Goal: Task Accomplishment & Management: Manage account settings

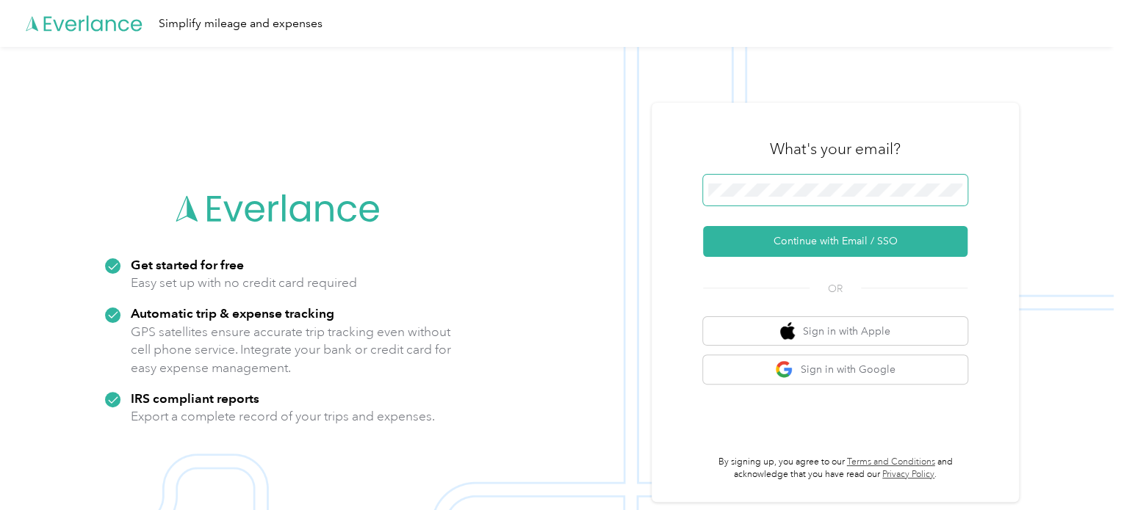
click at [831, 177] on span at bounding box center [835, 190] width 264 height 31
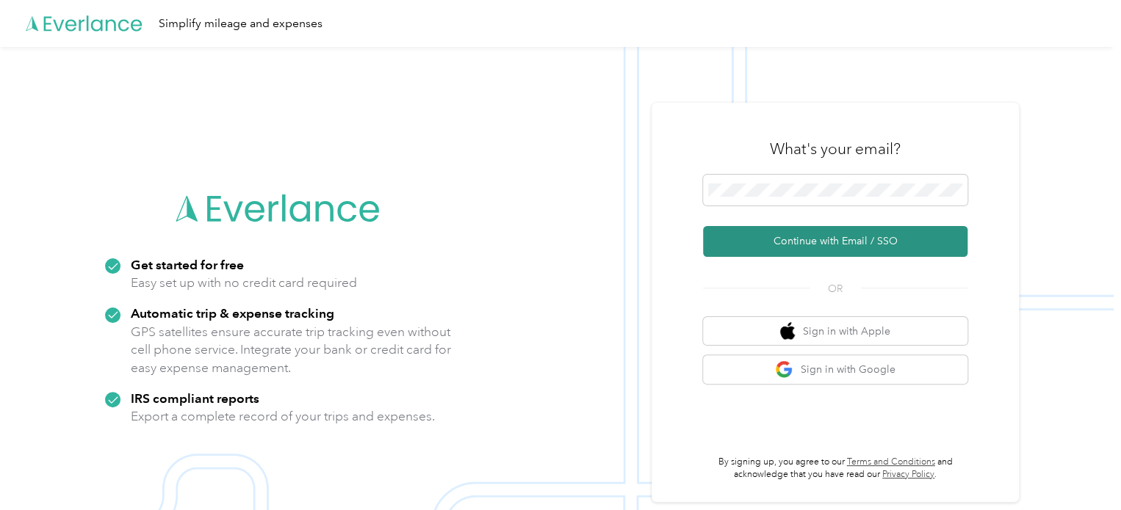
click at [801, 232] on button "Continue with Email / SSO" at bounding box center [835, 241] width 264 height 31
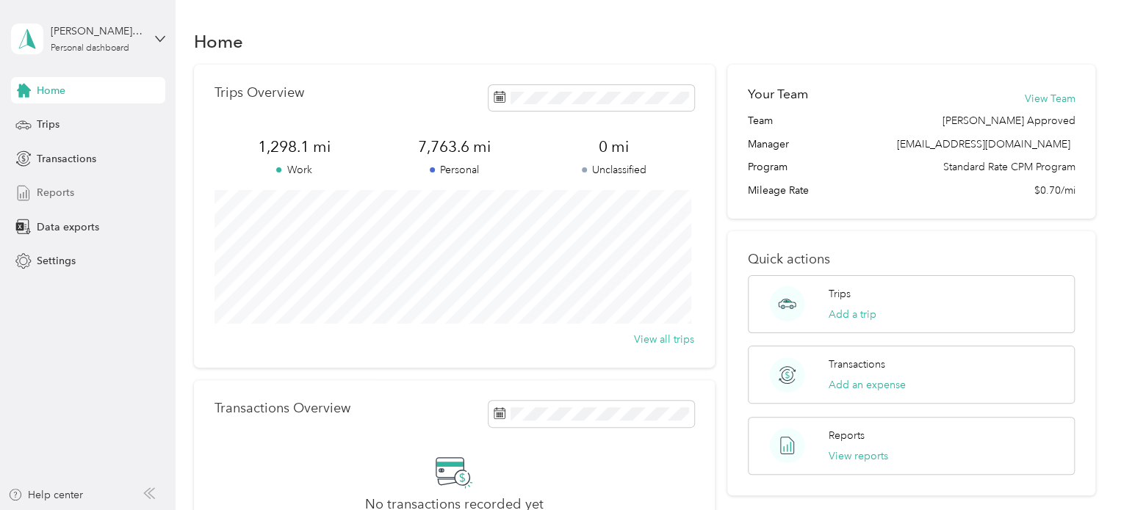
click at [59, 198] on span "Reports" at bounding box center [55, 192] width 37 height 15
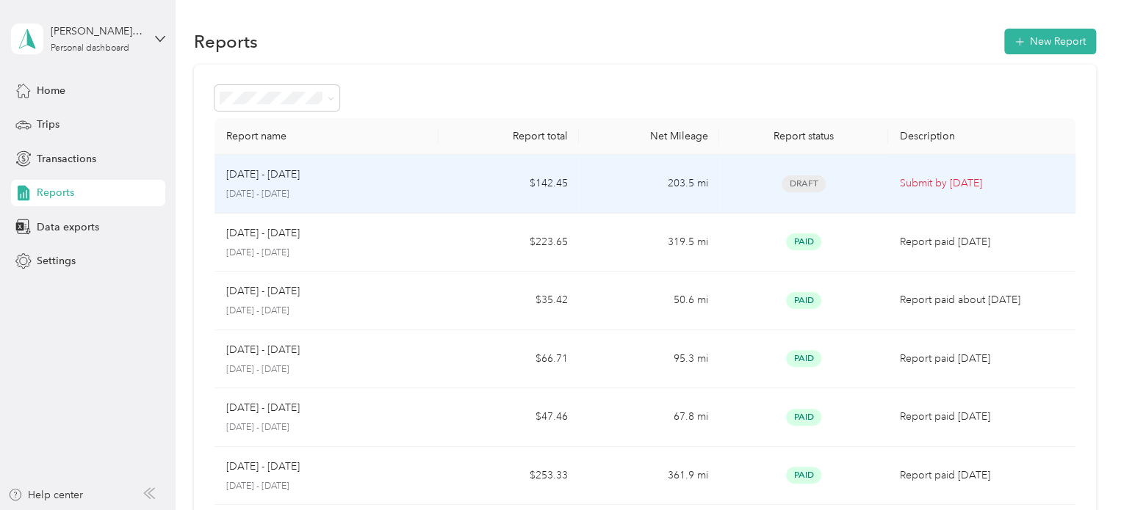
click at [599, 187] on td "203.5 mi" at bounding box center [649, 184] width 140 height 59
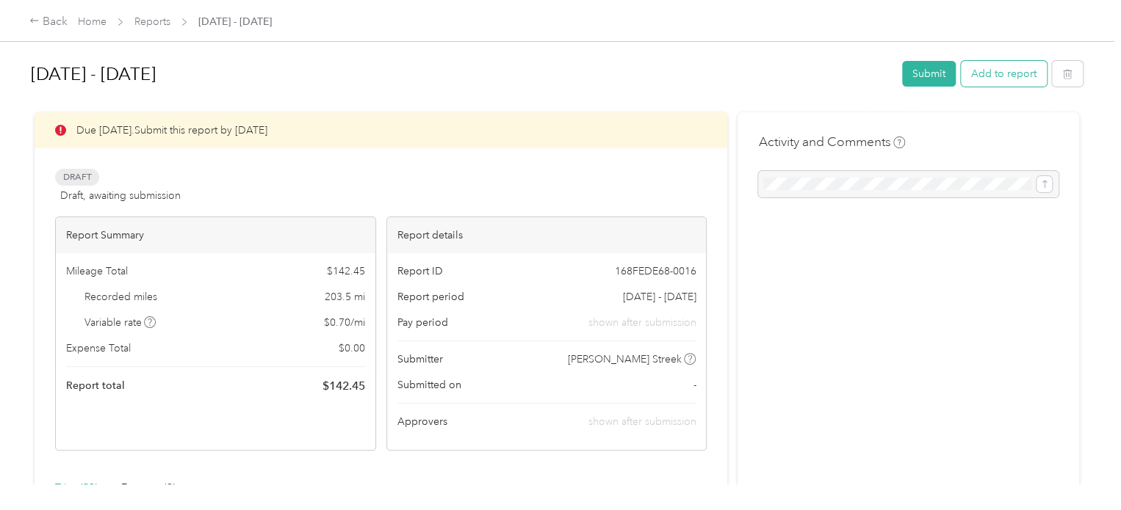
click at [1005, 77] on button "Add to report" at bounding box center [1004, 74] width 86 height 26
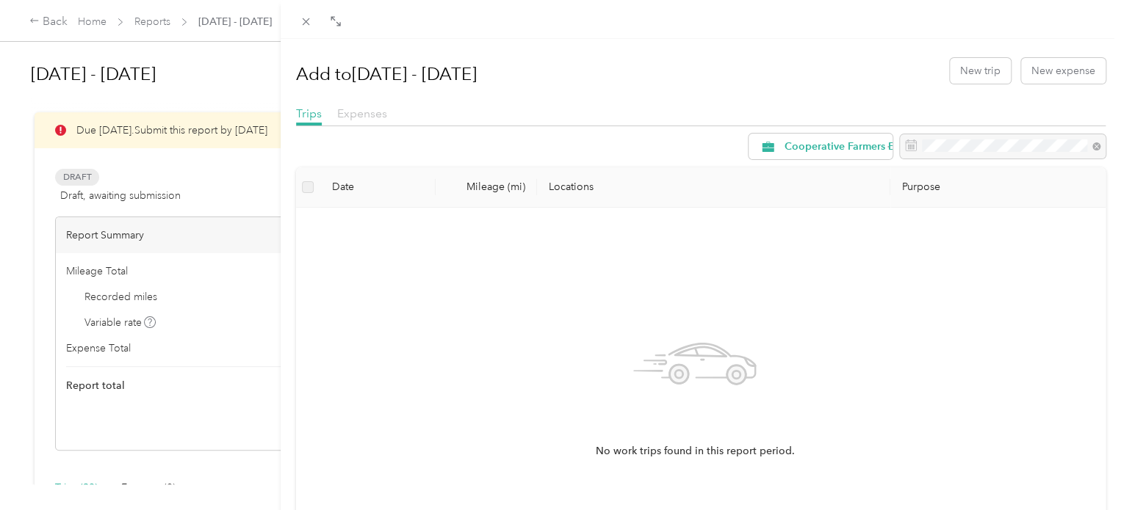
click at [361, 108] on span "Expenses" at bounding box center [362, 113] width 50 height 14
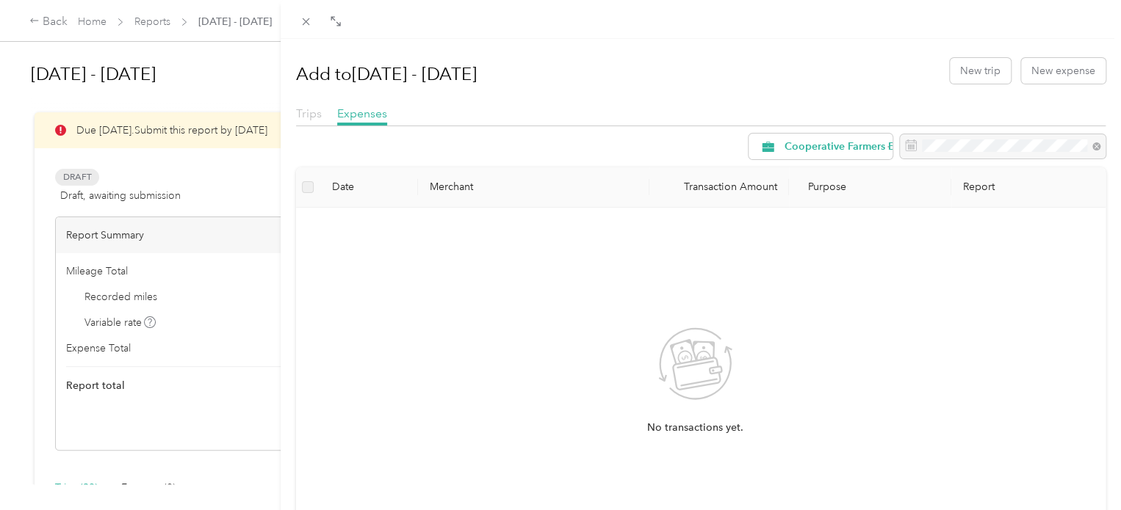
click at [308, 115] on span "Trips" at bounding box center [309, 113] width 26 height 14
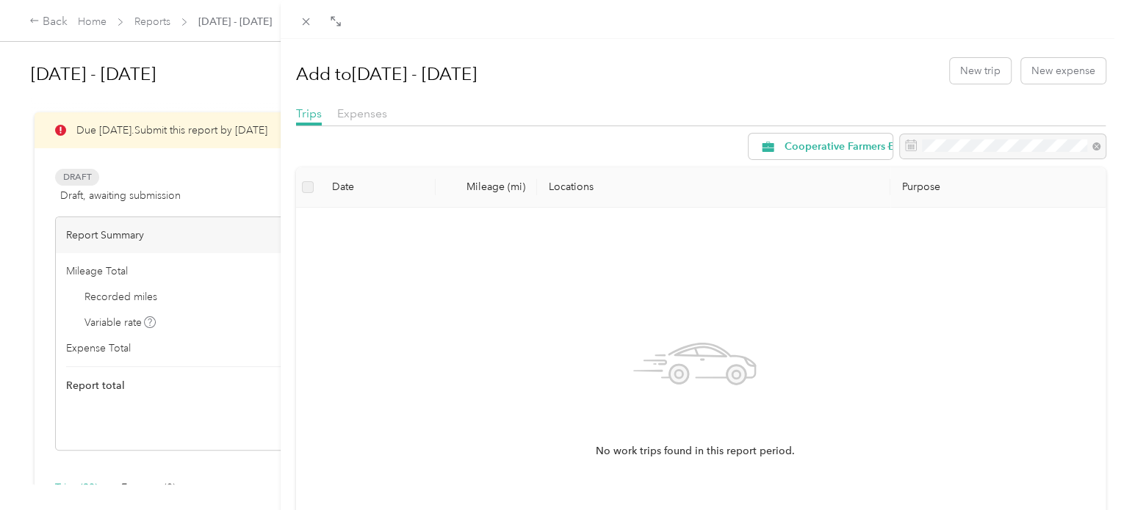
click at [95, 23] on div "Add to Aug 1 - 31, 2025 New trip New expense Trips Expenses Cooperative Farmers…" at bounding box center [560, 255] width 1121 height 510
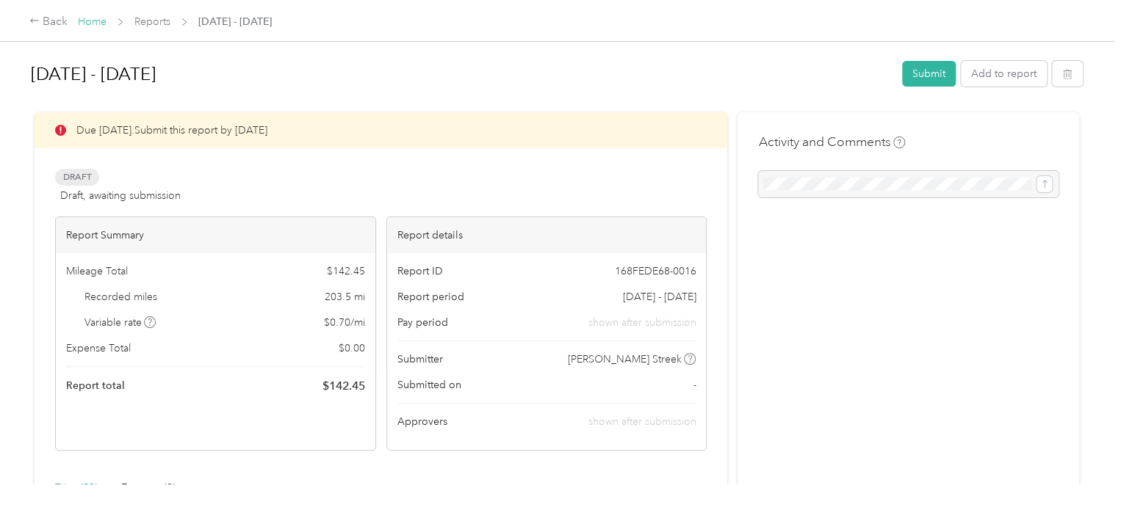
click at [95, 23] on link "Home" at bounding box center [92, 21] width 29 height 12
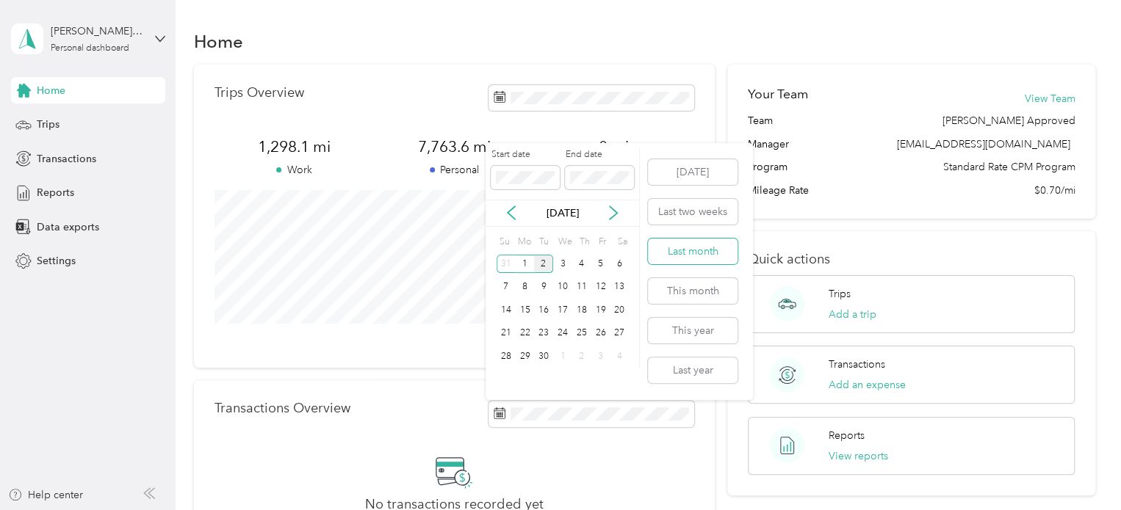
click at [714, 261] on button "Last month" at bounding box center [693, 252] width 90 height 26
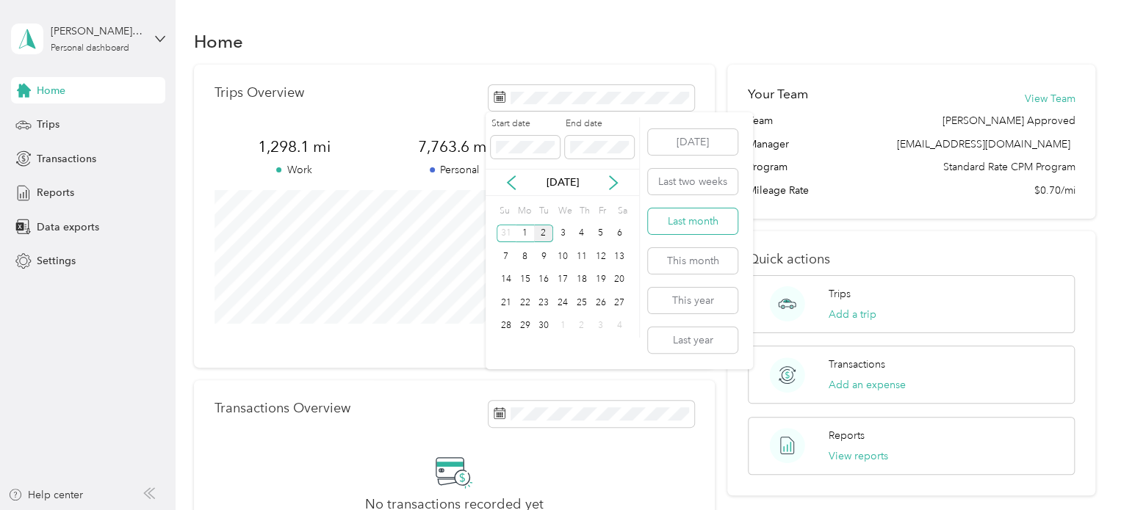
click at [708, 223] on button "Last month" at bounding box center [693, 222] width 90 height 26
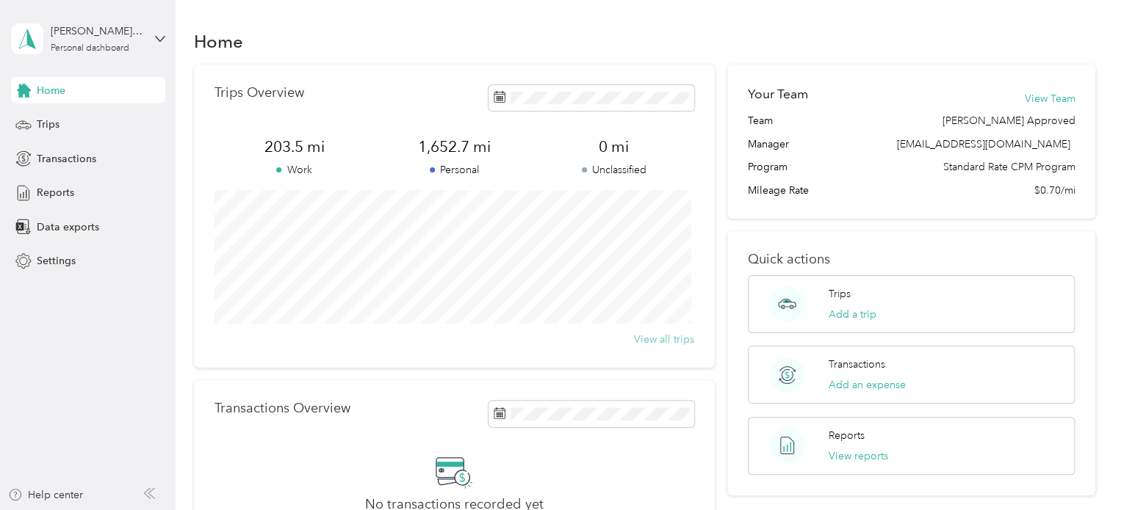
click at [672, 341] on button "View all trips" at bounding box center [664, 339] width 60 height 15
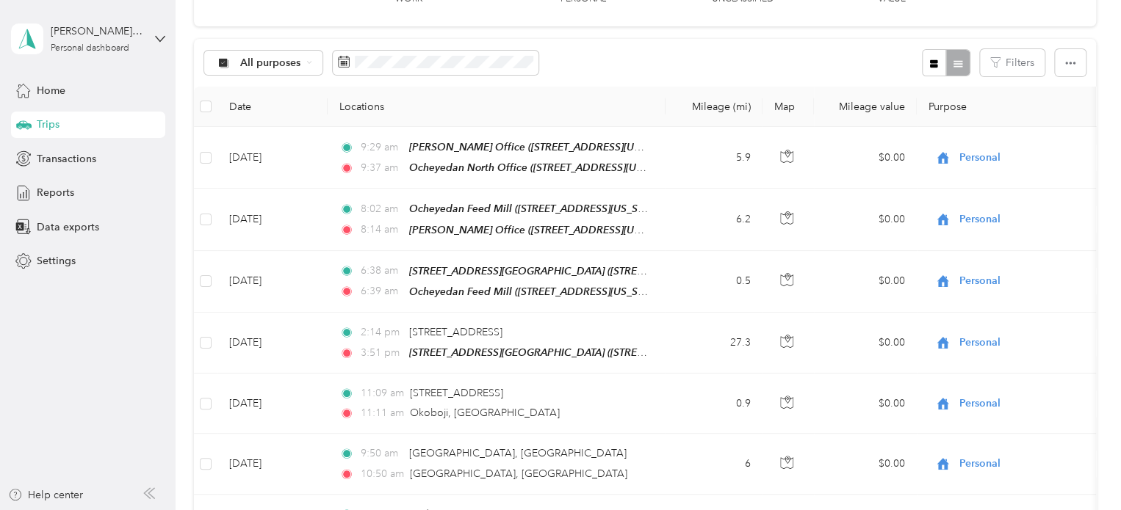
scroll to position [130, 0]
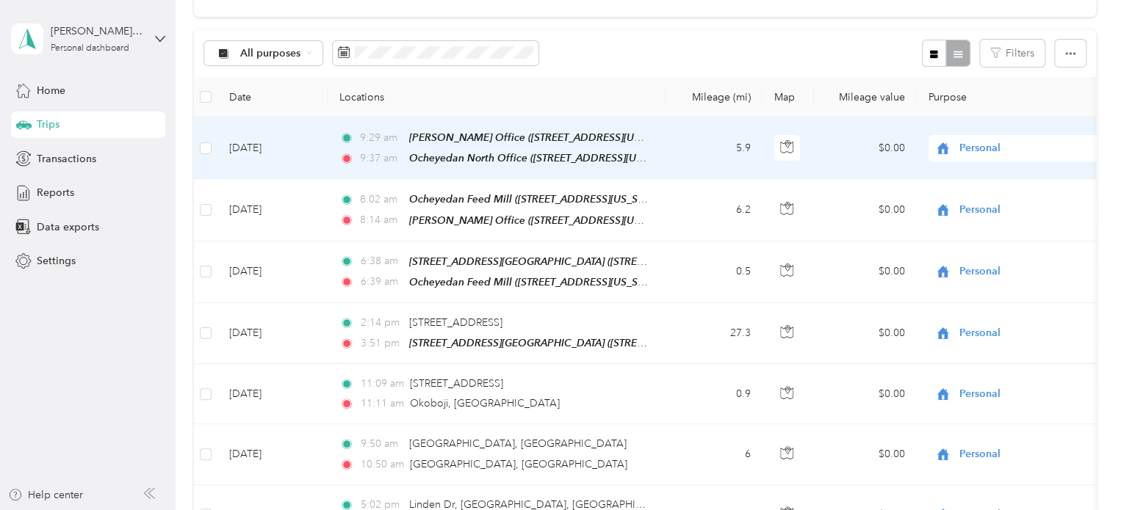
drag, startPoint x: 986, startPoint y: 146, endPoint x: 1016, endPoint y: 147, distance: 29.4
click at [1016, 147] on span "Personal" at bounding box center [1026, 148] width 134 height 16
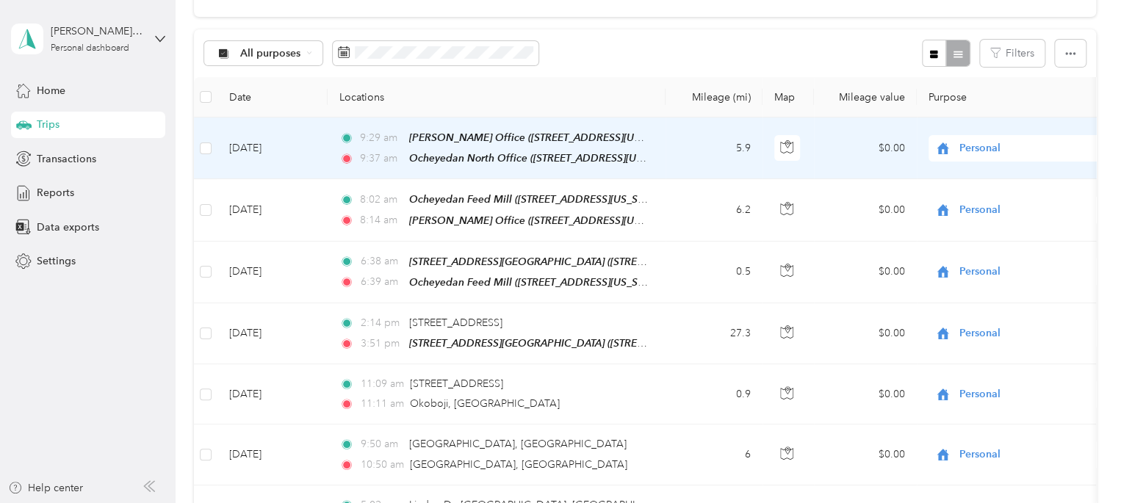
click at [985, 177] on li "Cooperative Farmers Elevator (CFE)" at bounding box center [1038, 174] width 221 height 26
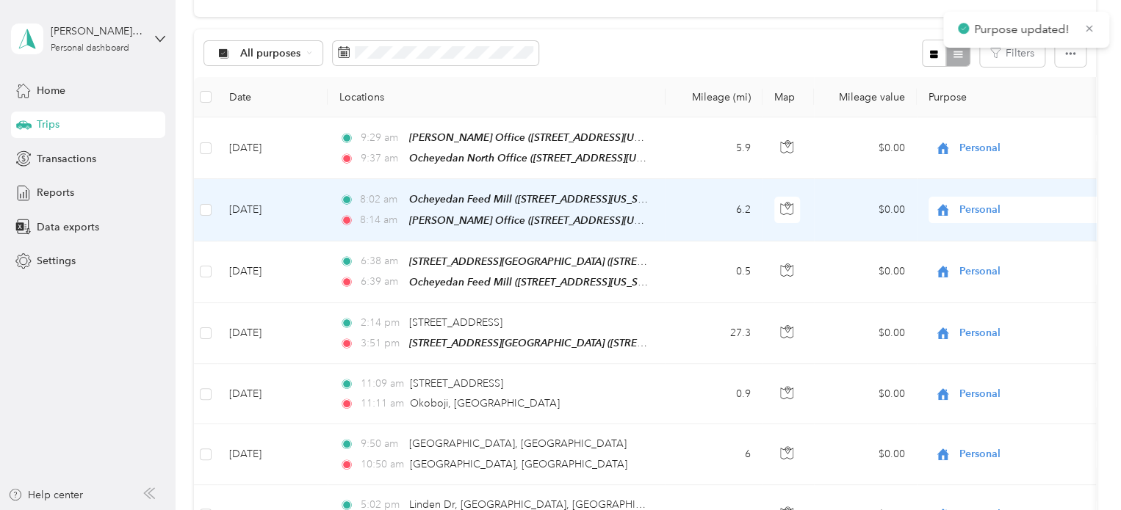
click at [983, 205] on span "Personal" at bounding box center [1026, 210] width 134 height 16
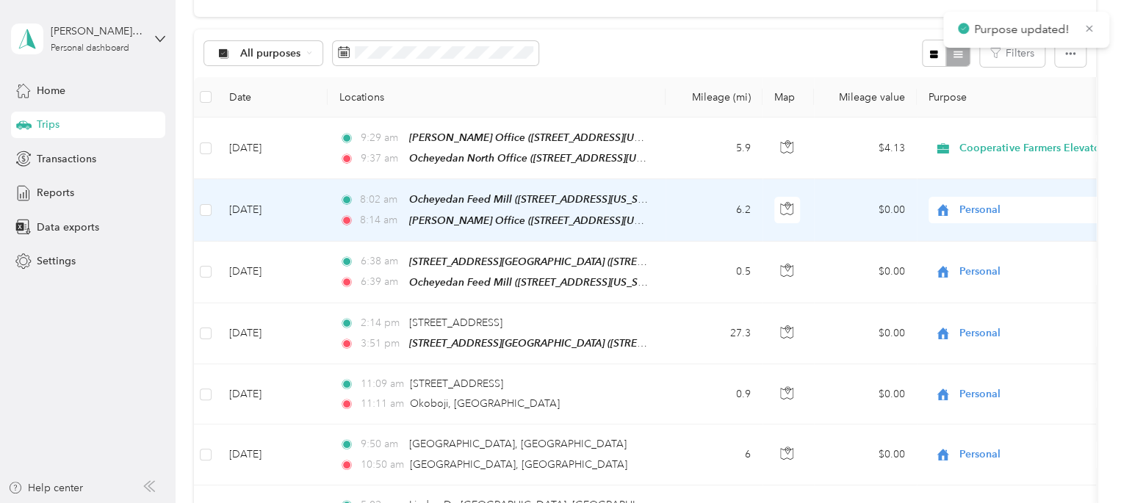
click at [993, 243] on ol "Cooperative Farmers Elevator (CFE) Personal" at bounding box center [1038, 246] width 221 height 51
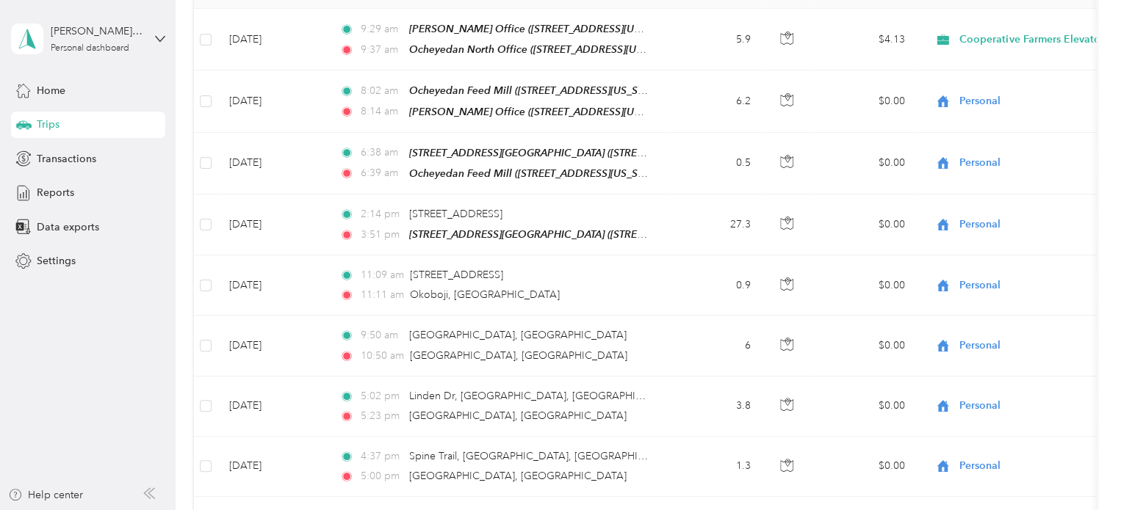
scroll to position [288, 0]
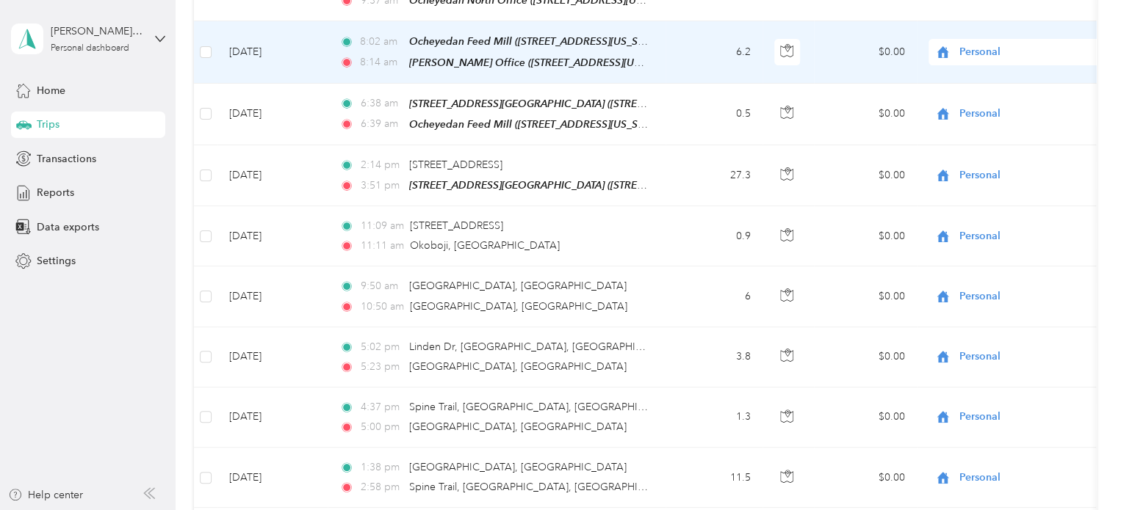
click at [981, 47] on span "Personal" at bounding box center [1026, 52] width 134 height 16
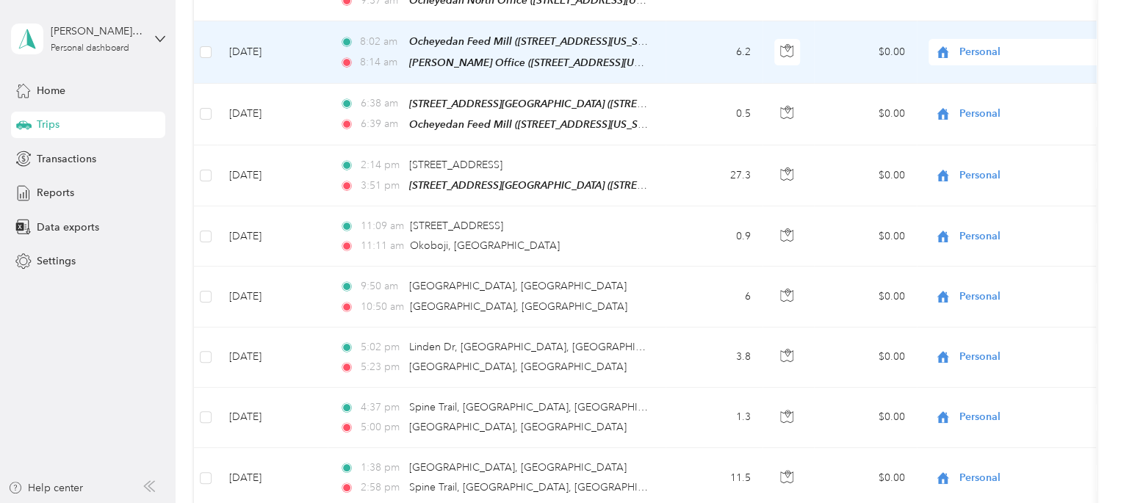
click at [978, 73] on span "Cooperative Farmers Elevator (CFE)" at bounding box center [1051, 71] width 174 height 15
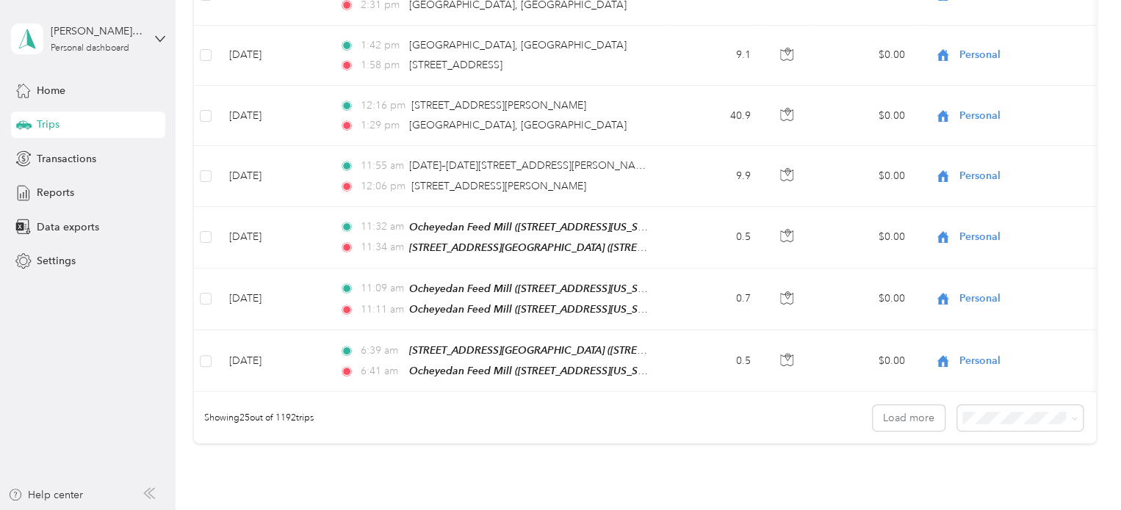
scroll to position [1366, 0]
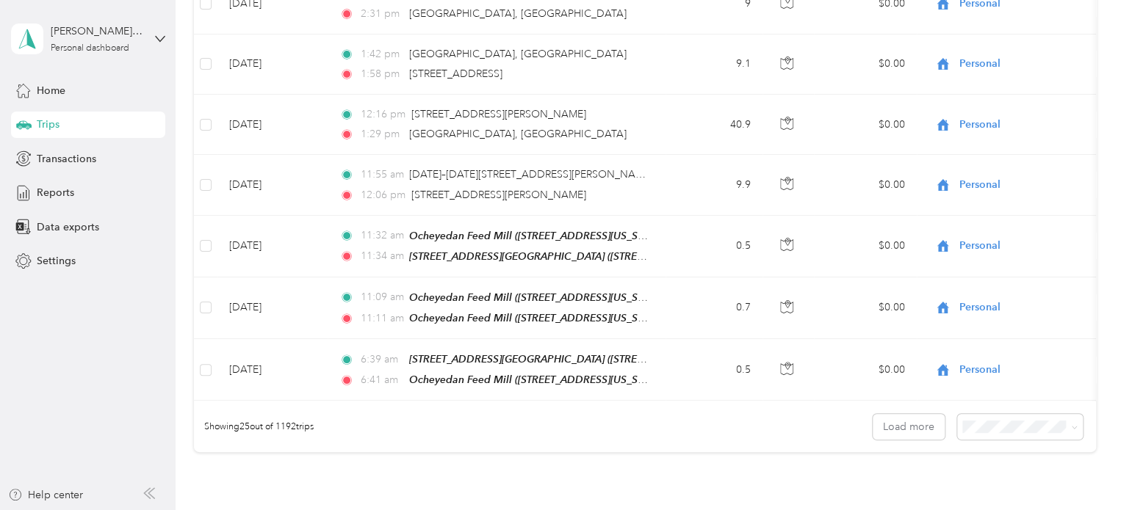
click at [1012, 388] on li "100 per load" at bounding box center [1016, 396] width 126 height 26
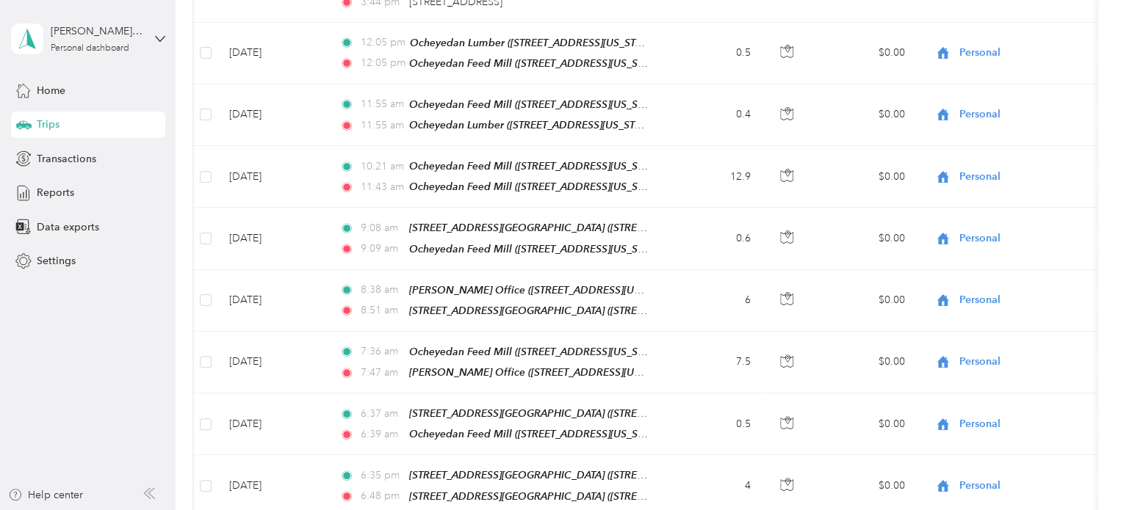
scroll to position [2106, 0]
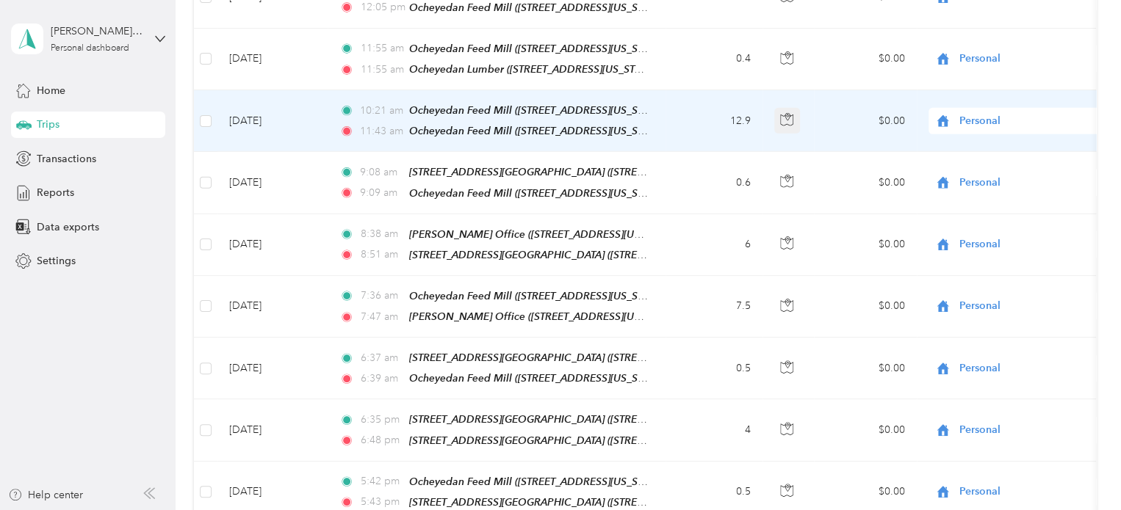
click at [793, 108] on button "button" at bounding box center [787, 121] width 26 height 26
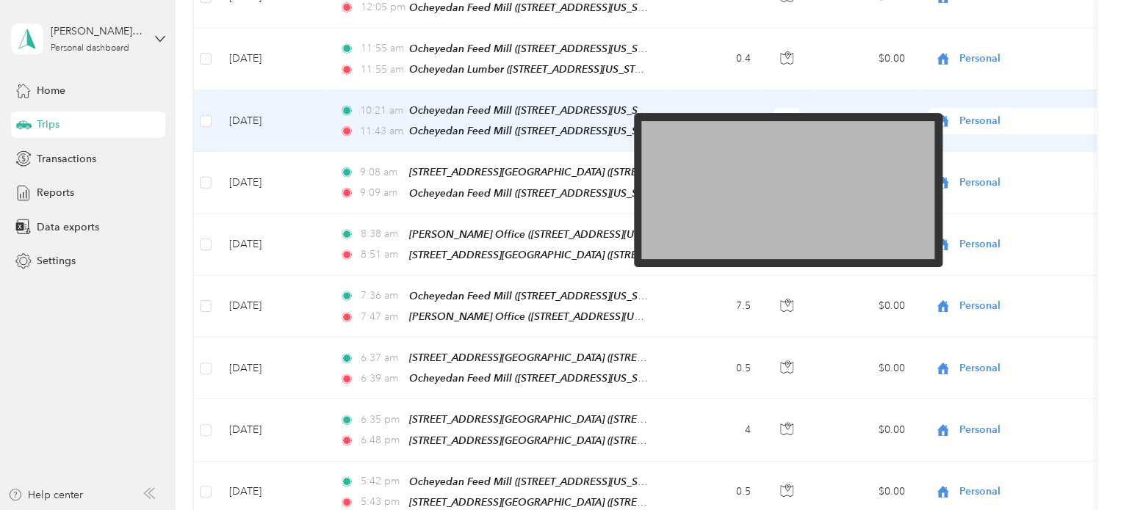
click at [725, 198] on img at bounding box center [787, 190] width 293 height 138
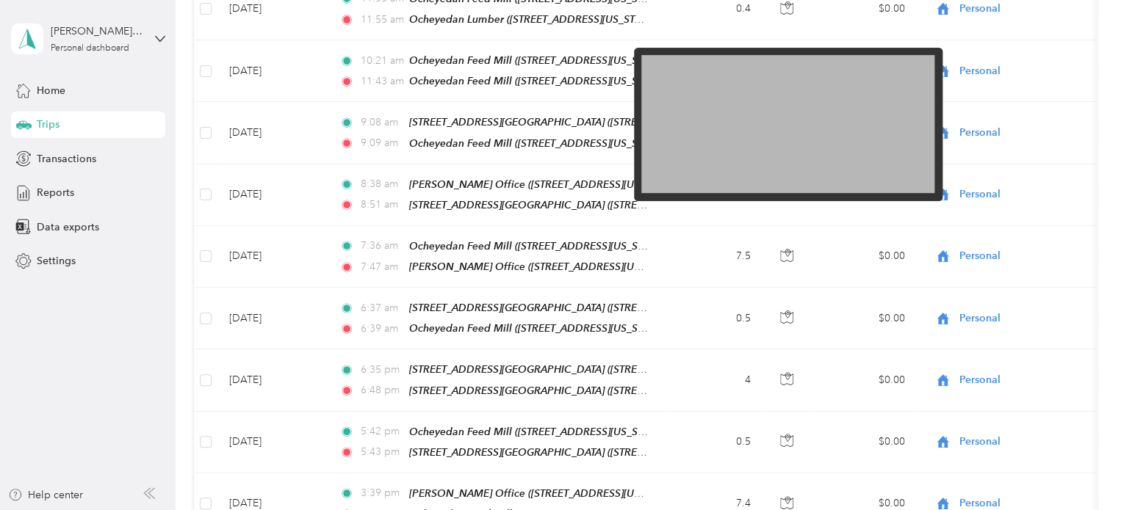
scroll to position [2171, 0]
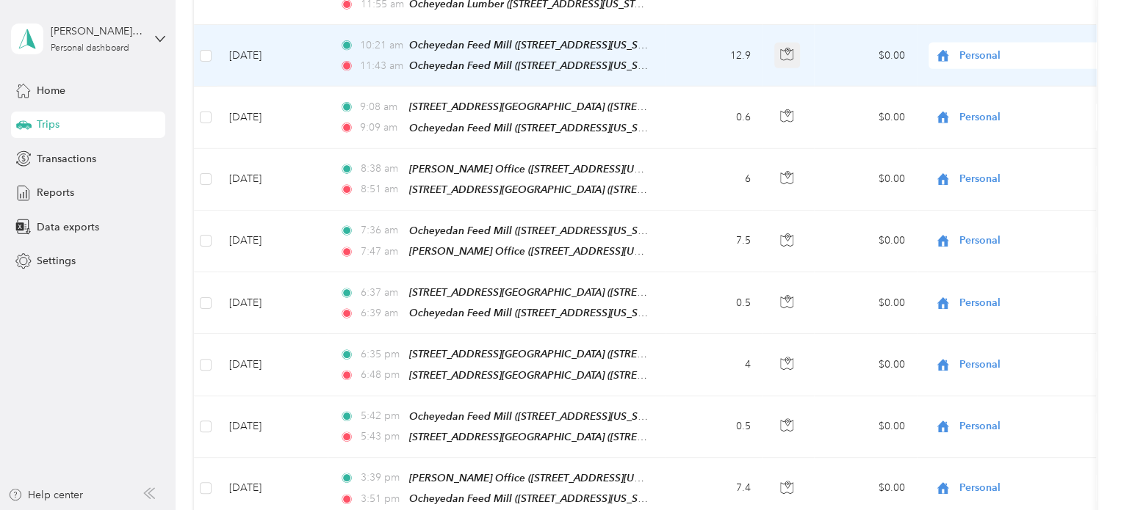
click at [792, 48] on icon "button" at bounding box center [786, 54] width 13 height 13
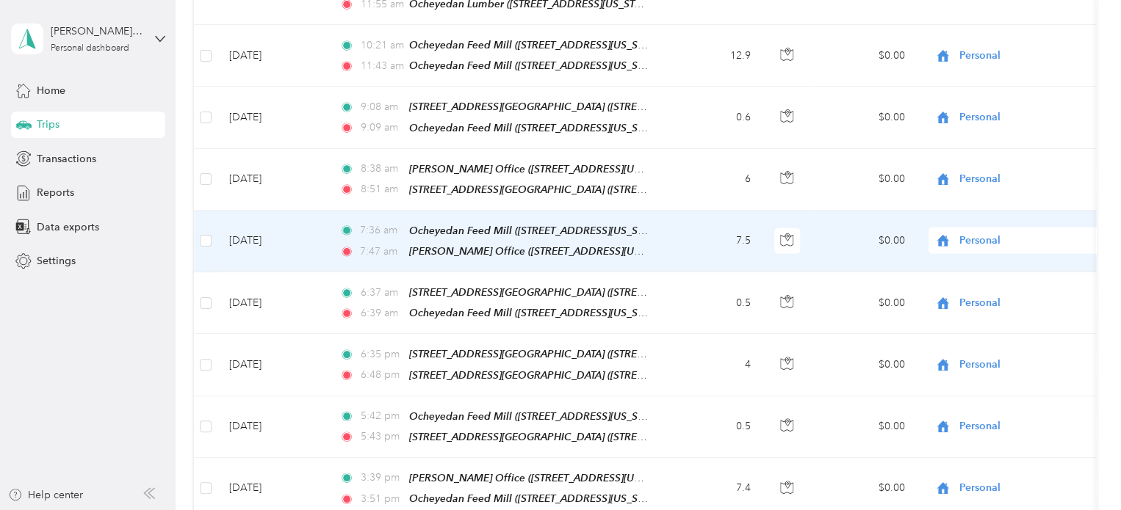
click at [975, 233] on span "Personal" at bounding box center [1026, 241] width 134 height 16
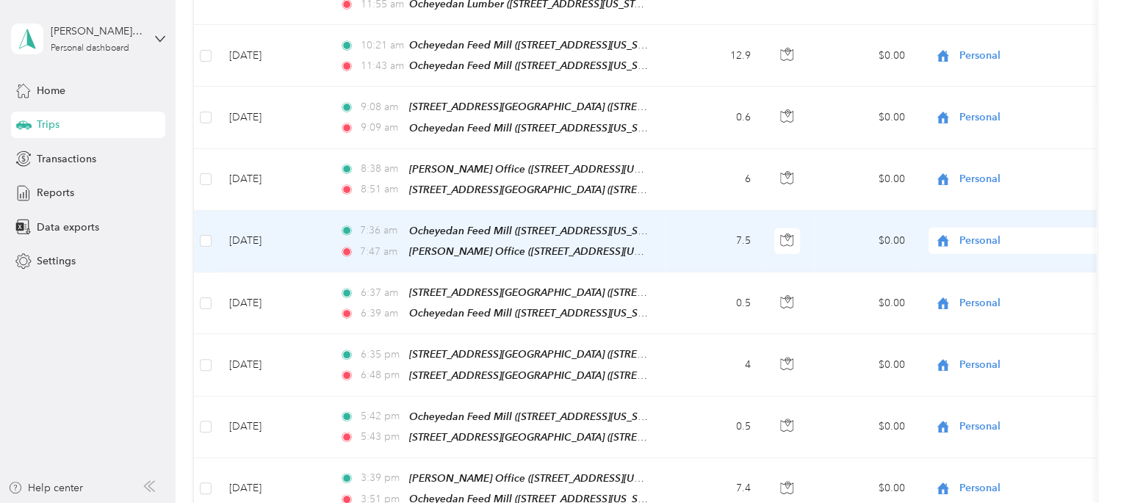
click at [990, 239] on span "Cooperative Farmers Elevator (CFE)" at bounding box center [1051, 238] width 174 height 15
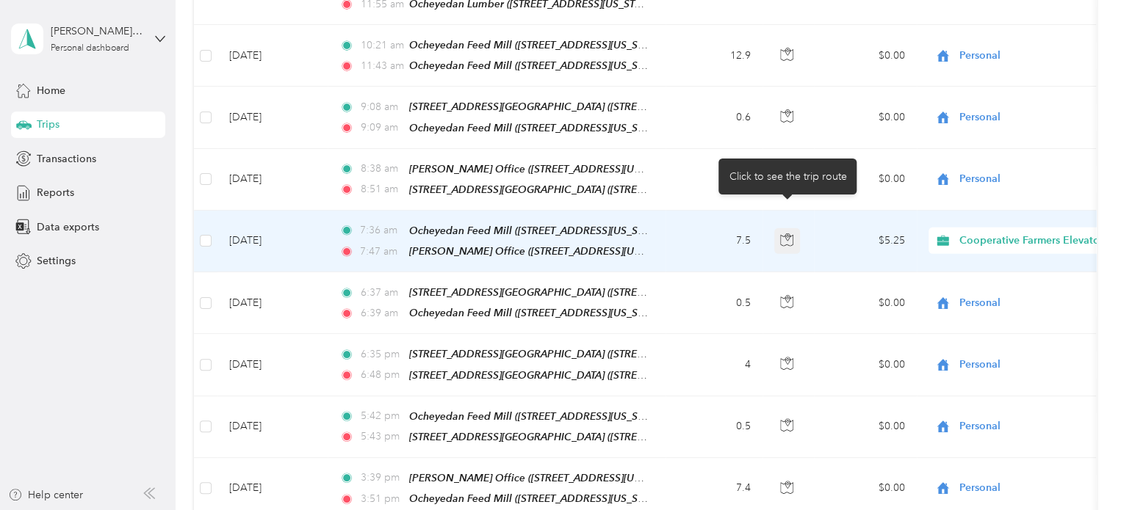
click at [789, 234] on icon "button" at bounding box center [787, 237] width 4 height 7
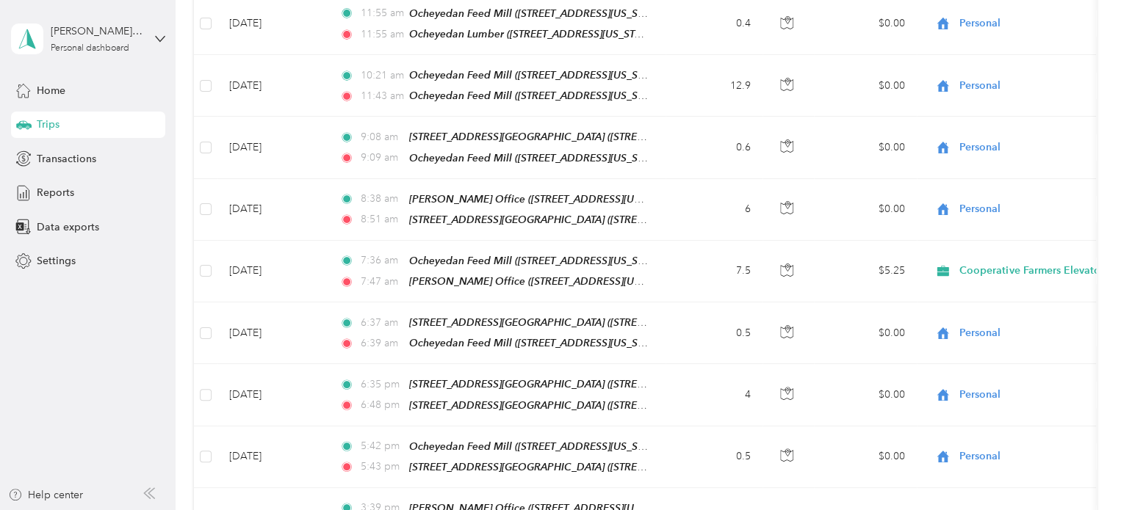
scroll to position [2134, 0]
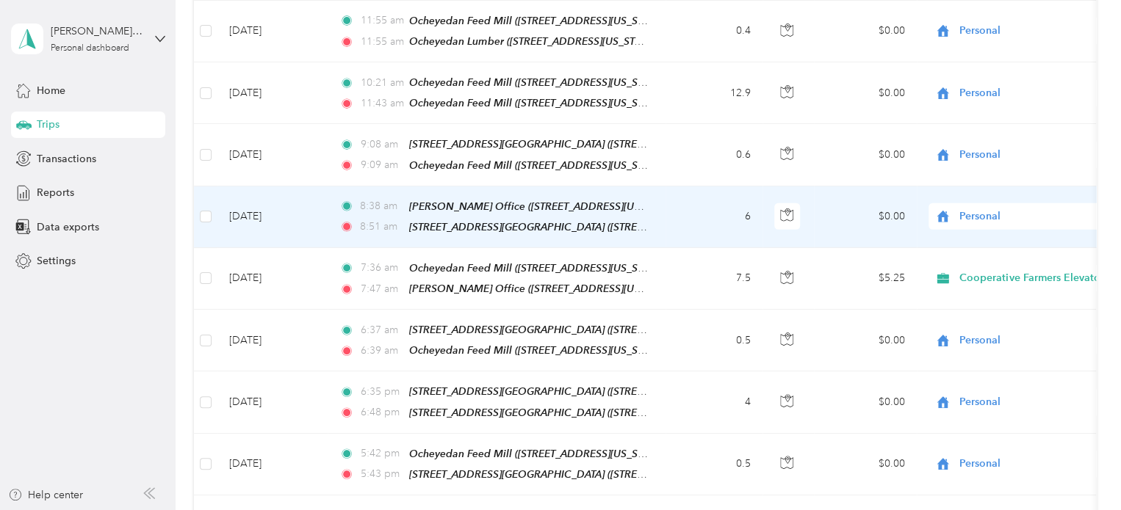
click at [966, 209] on span "Personal" at bounding box center [1026, 217] width 134 height 16
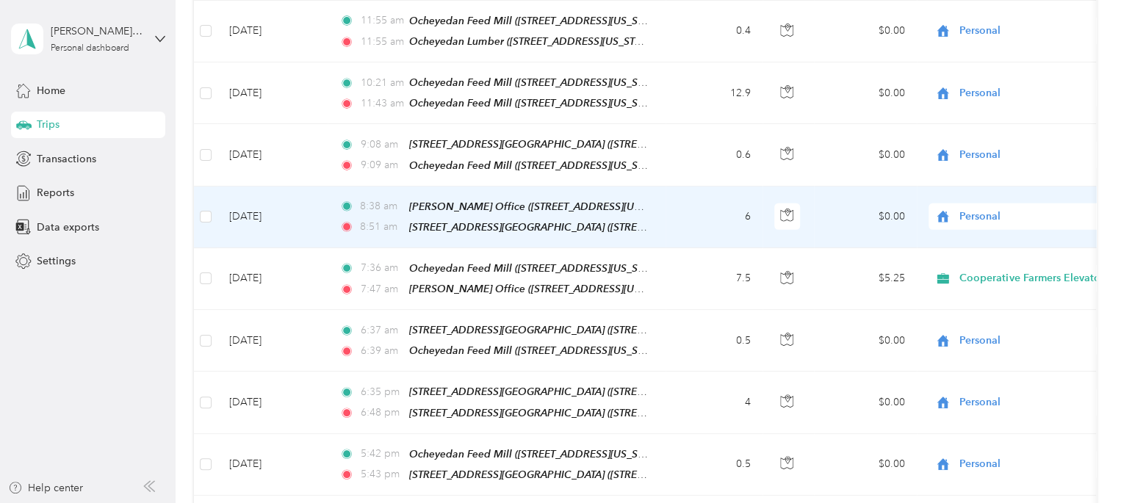
click at [977, 214] on span "Cooperative Farmers Elevator (CFE)" at bounding box center [1051, 213] width 174 height 15
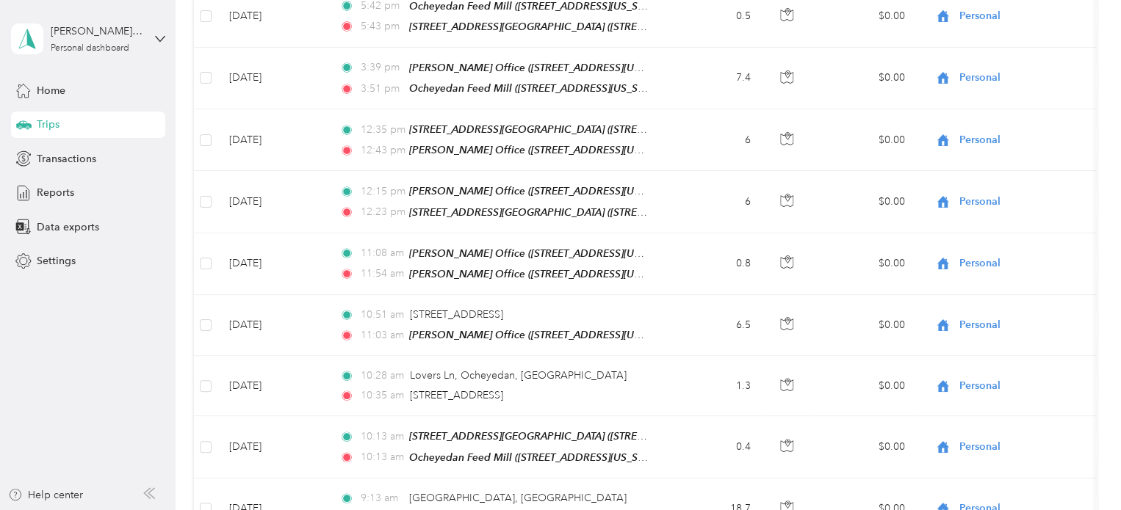
scroll to position [2511, 0]
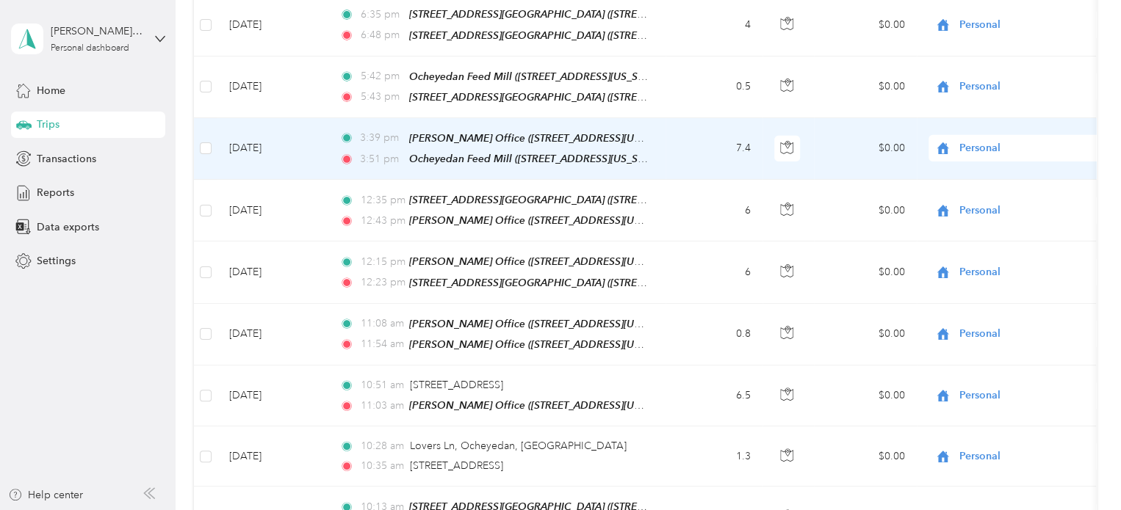
click at [944, 140] on span "Personal" at bounding box center [1013, 148] width 160 height 16
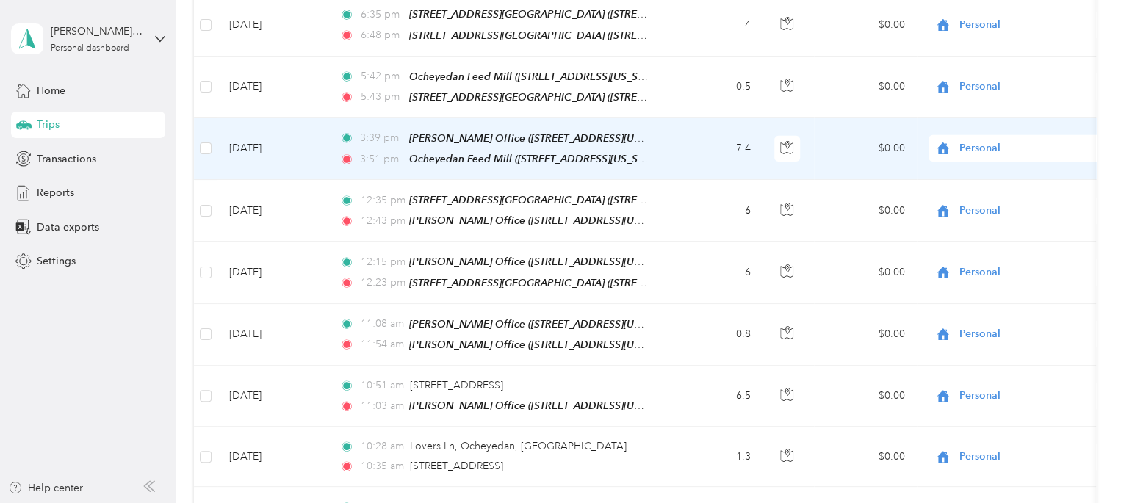
click at [980, 148] on ol "Cooperative Farmers Elevator (CFE) Personal" at bounding box center [1038, 147] width 221 height 51
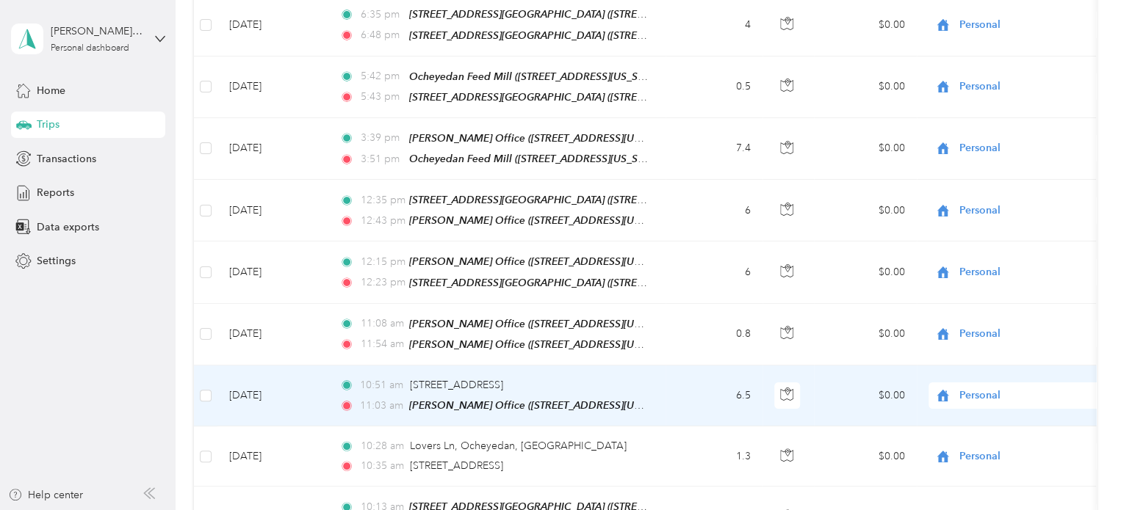
click at [972, 388] on span "Personal" at bounding box center [1026, 396] width 134 height 16
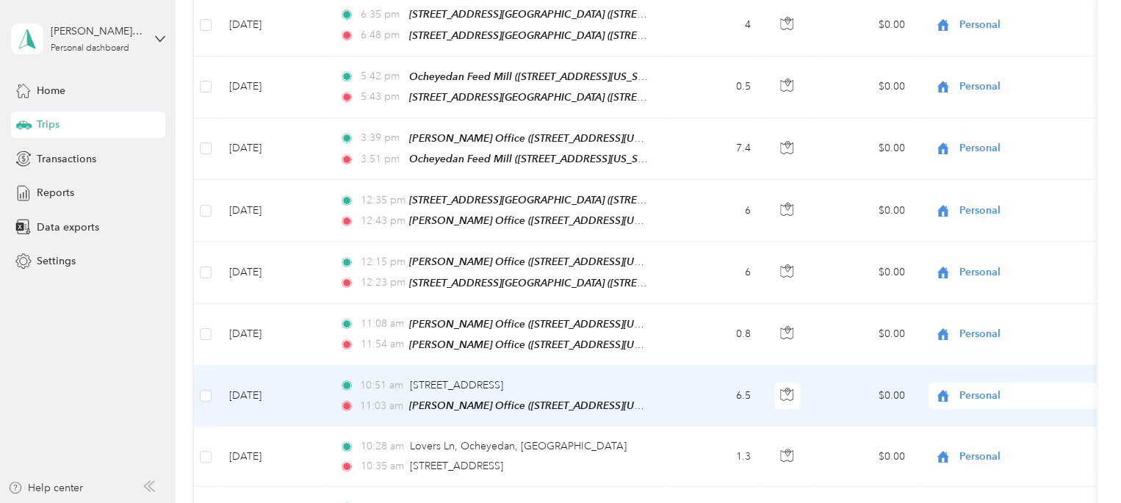
click at [976, 377] on span "Cooperative Farmers Elevator (CFE)" at bounding box center [1051, 383] width 174 height 15
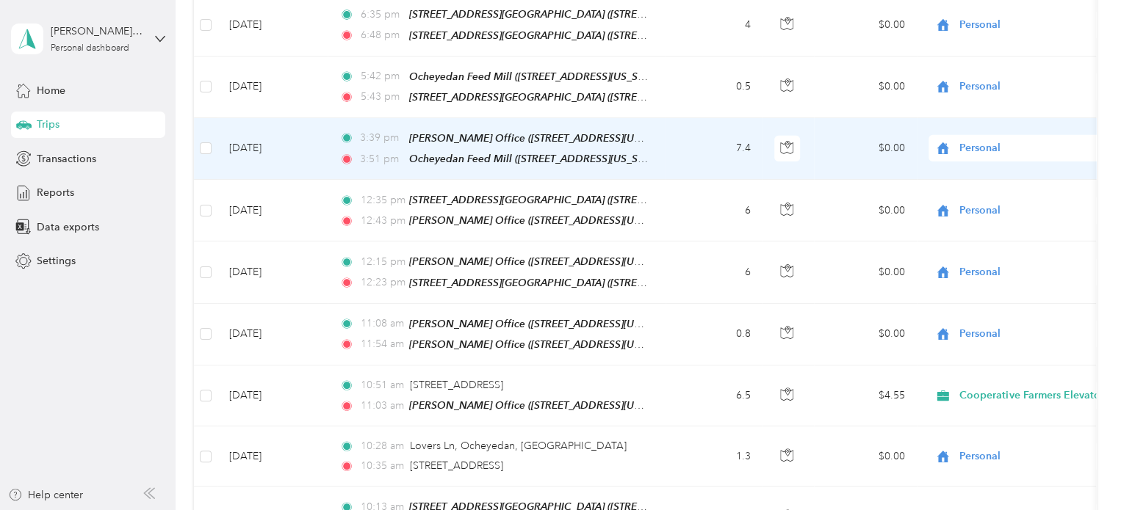
click at [826, 118] on td "$0.00" at bounding box center [865, 149] width 103 height 62
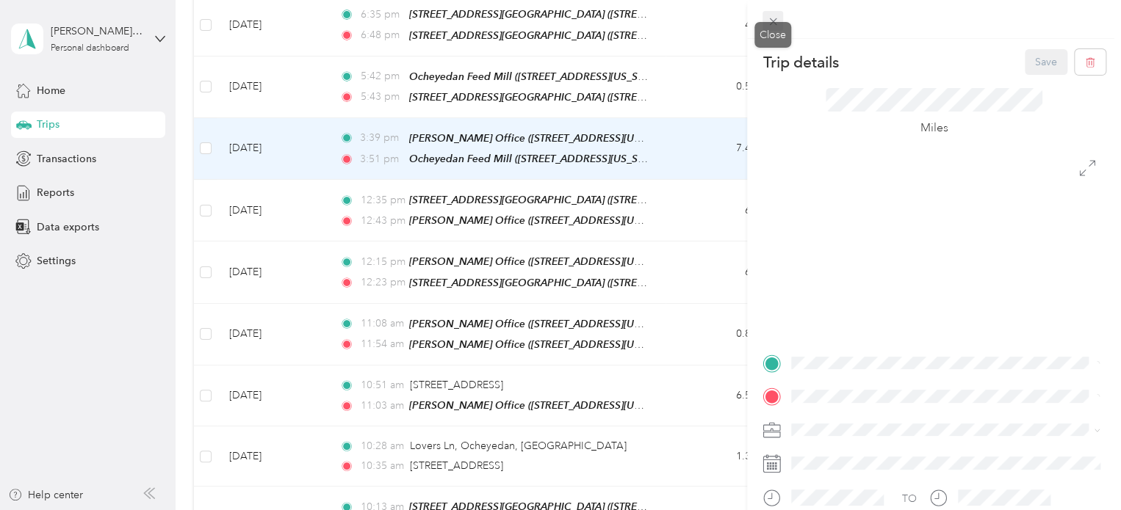
click at [772, 20] on icon at bounding box center [773, 21] width 12 height 12
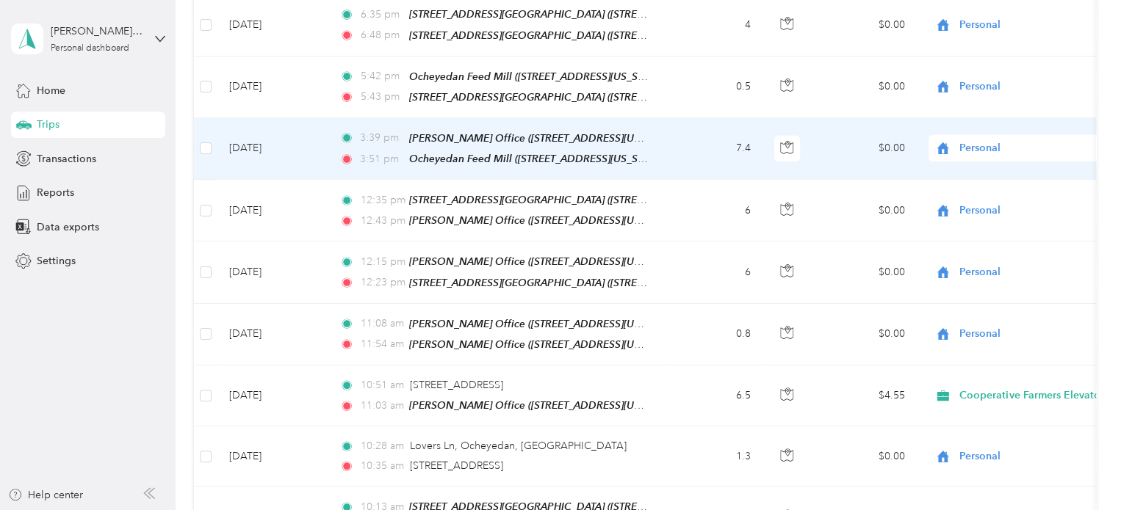
click at [974, 140] on span "Personal" at bounding box center [1026, 148] width 134 height 16
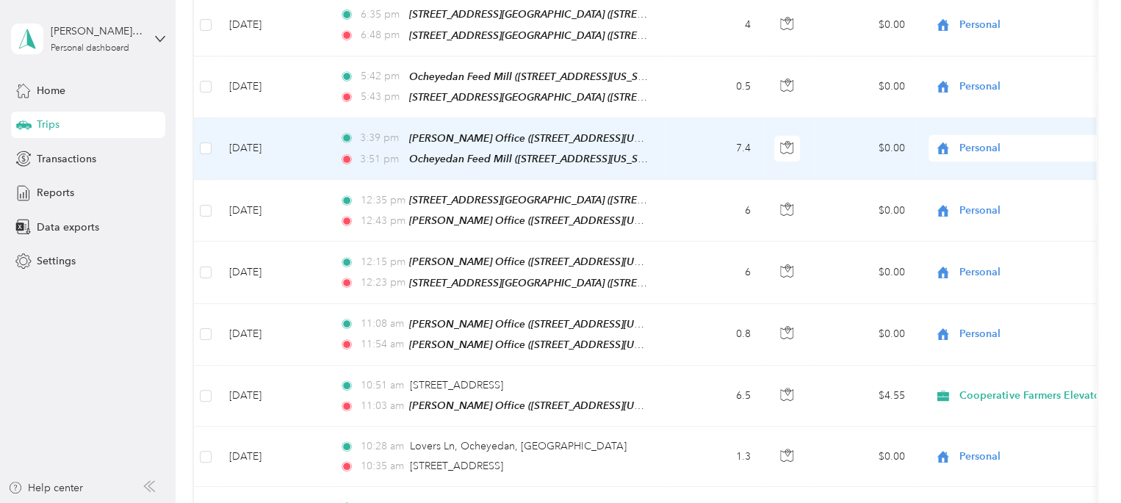
click at [987, 137] on span "Cooperative Farmers Elevator (CFE)" at bounding box center [1051, 138] width 174 height 15
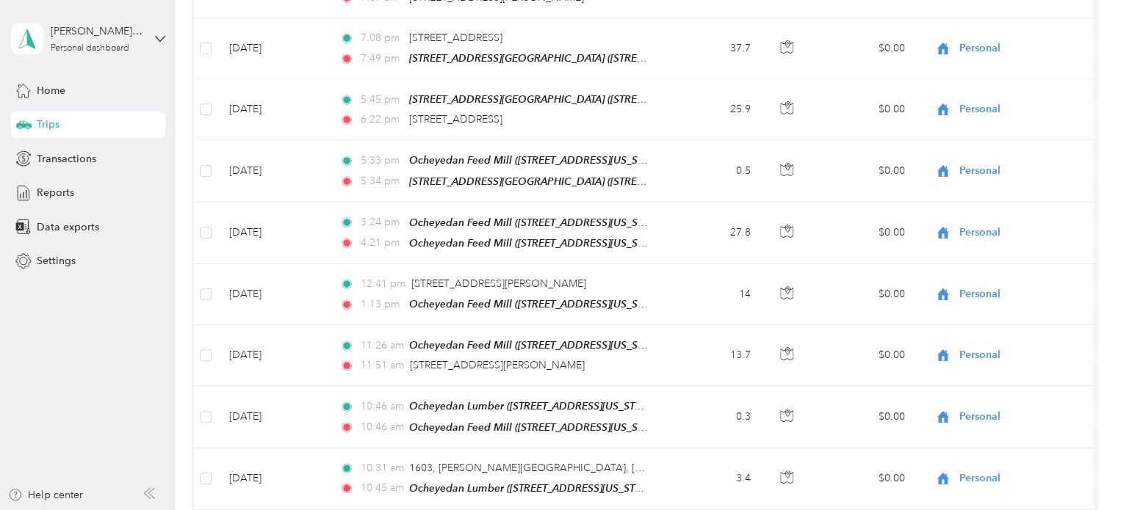
scroll to position [5840, 0]
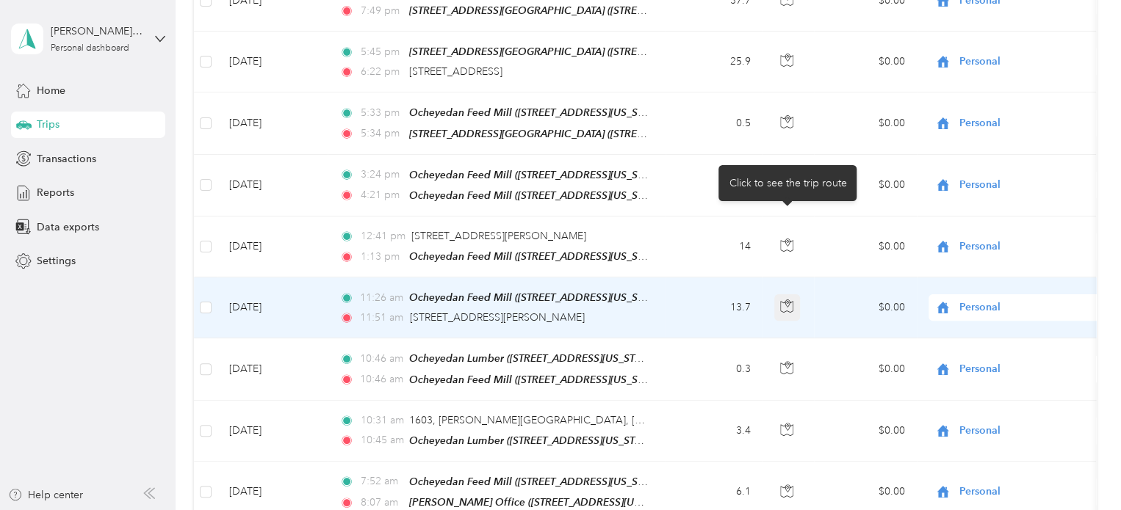
click at [792, 300] on icon "button" at bounding box center [786, 306] width 13 height 13
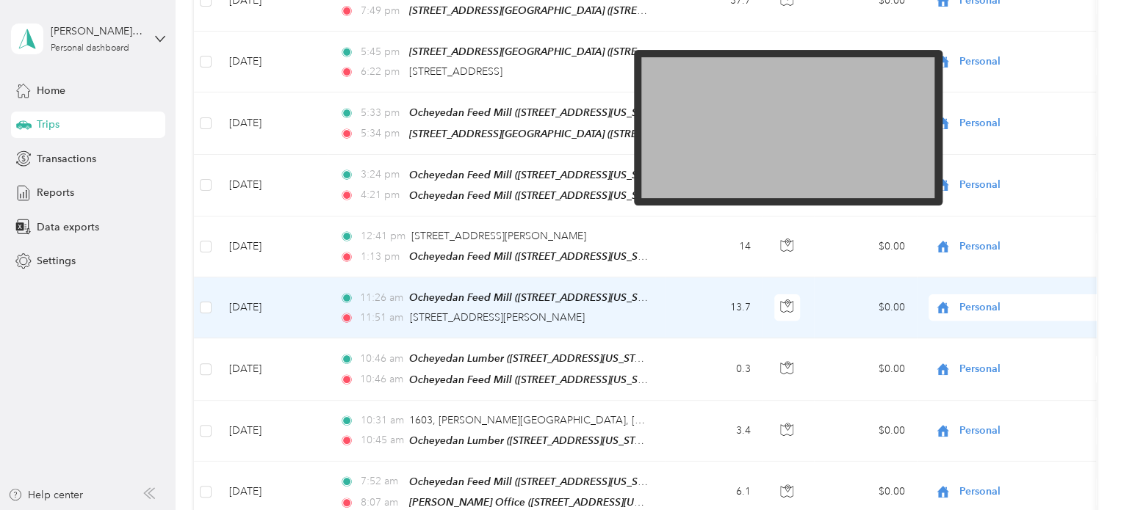
click at [748, 144] on img at bounding box center [787, 127] width 293 height 141
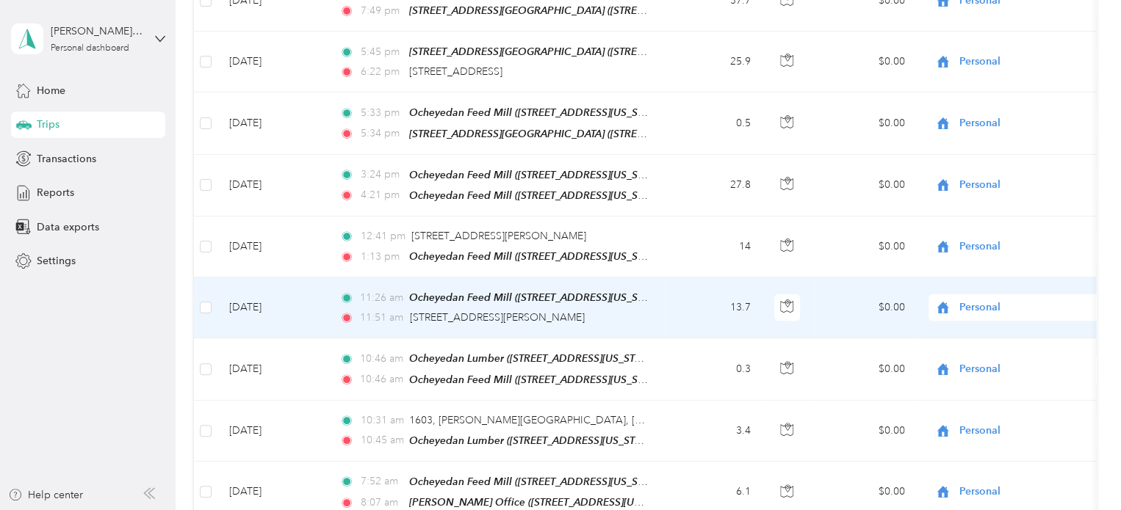
click at [949, 302] on icon at bounding box center [942, 308] width 18 height 12
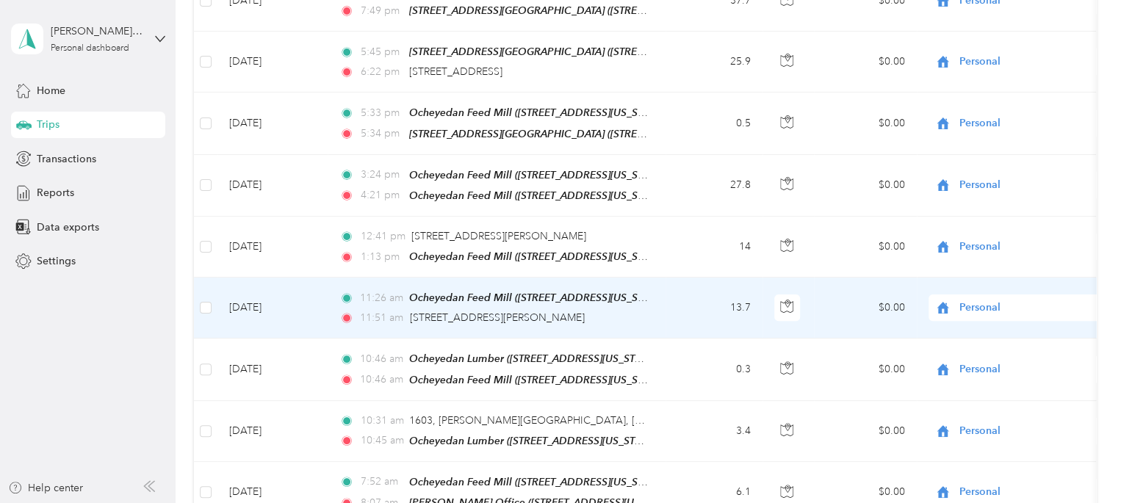
click at [867, 278] on td "$0.00" at bounding box center [865, 308] width 103 height 61
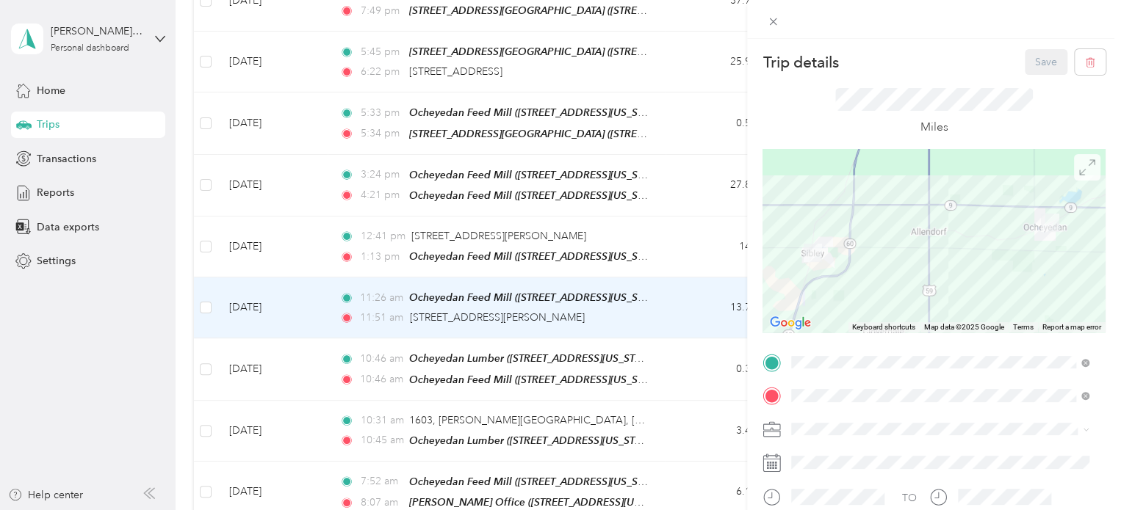
click at [1079, 167] on icon at bounding box center [1087, 167] width 16 height 16
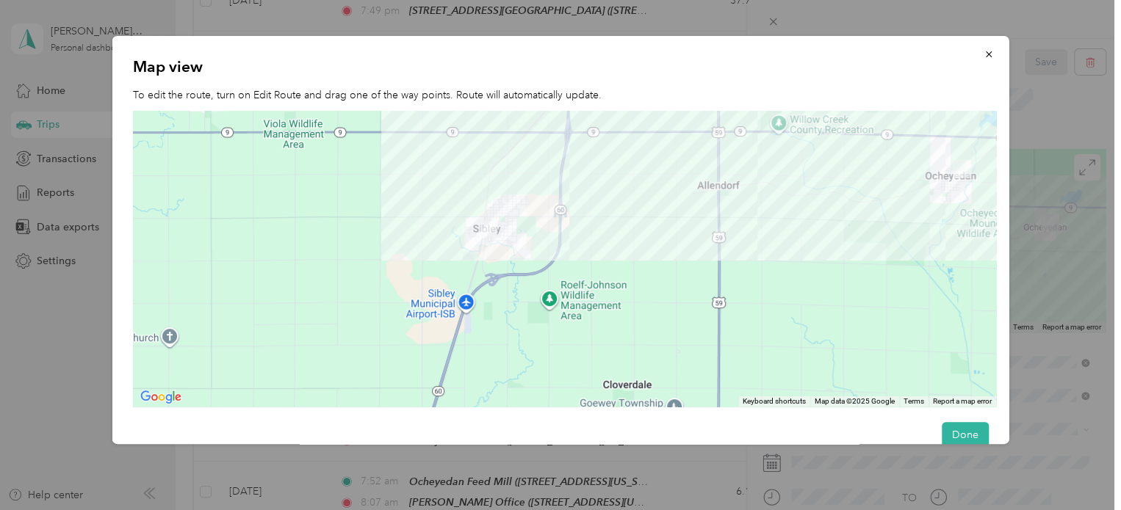
drag, startPoint x: 330, startPoint y: 308, endPoint x: 499, endPoint y: 252, distance: 177.4
click at [499, 252] on div at bounding box center [564, 259] width 863 height 296
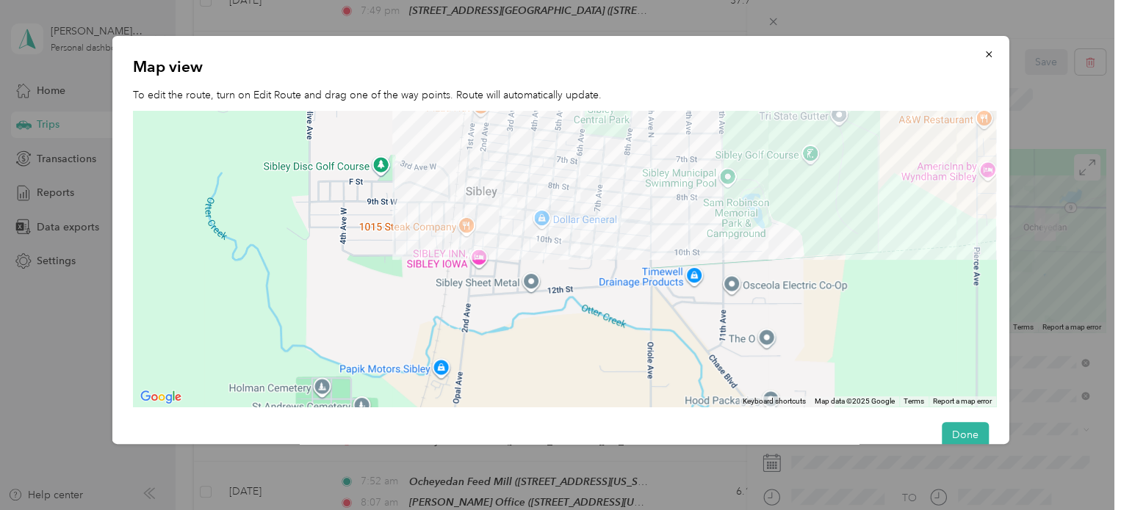
drag, startPoint x: 530, startPoint y: 167, endPoint x: 509, endPoint y: 380, distance: 214.0
click at [509, 380] on div at bounding box center [564, 259] width 863 height 296
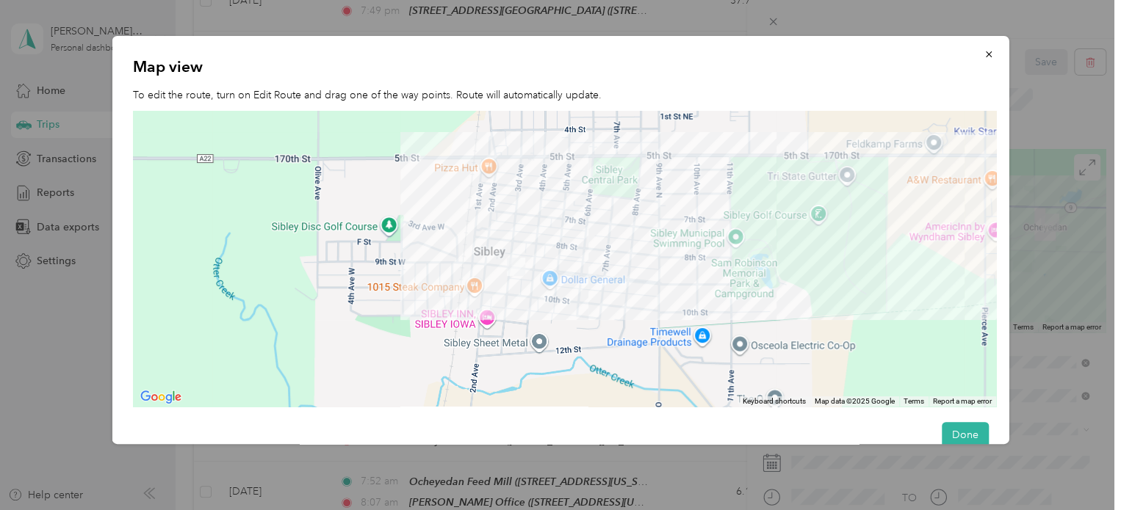
drag, startPoint x: 571, startPoint y: 231, endPoint x: 584, endPoint y: 293, distance: 63.1
click at [584, 293] on div at bounding box center [564, 259] width 863 height 296
click at [983, 53] on icon "button" at bounding box center [988, 54] width 10 height 10
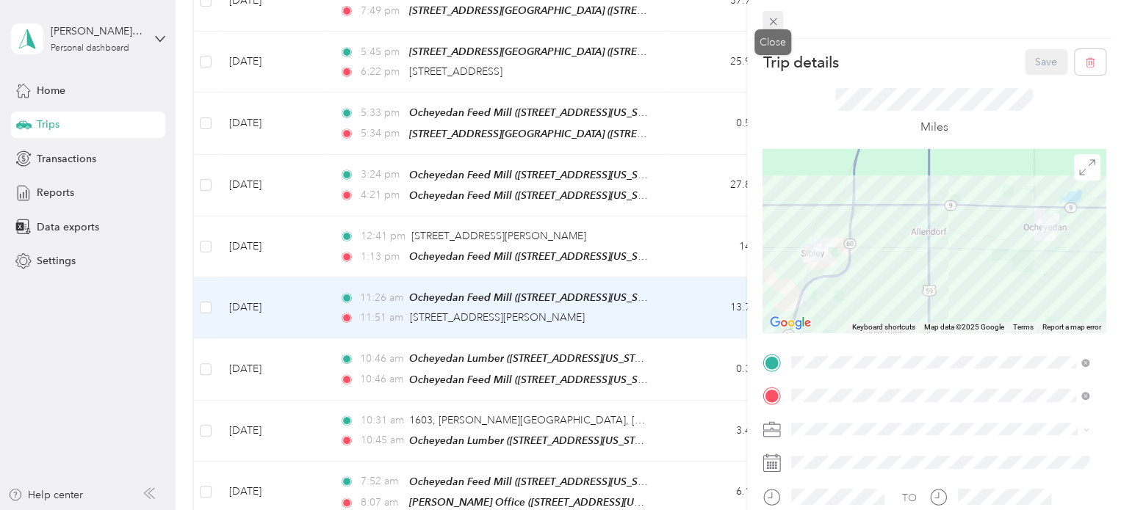
click at [771, 21] on icon at bounding box center [772, 21] width 7 height 7
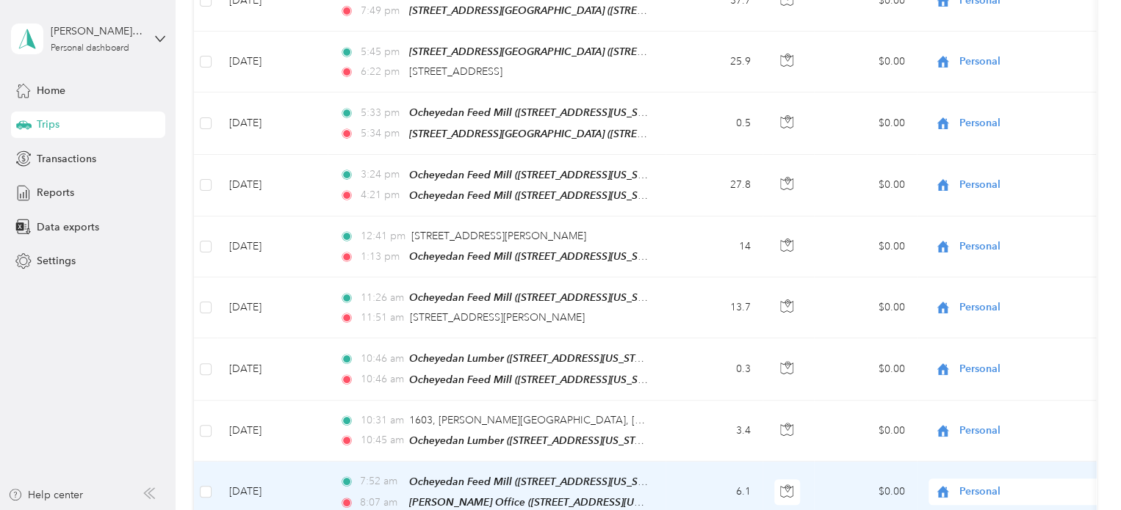
click at [983, 484] on span "Personal" at bounding box center [1026, 492] width 134 height 16
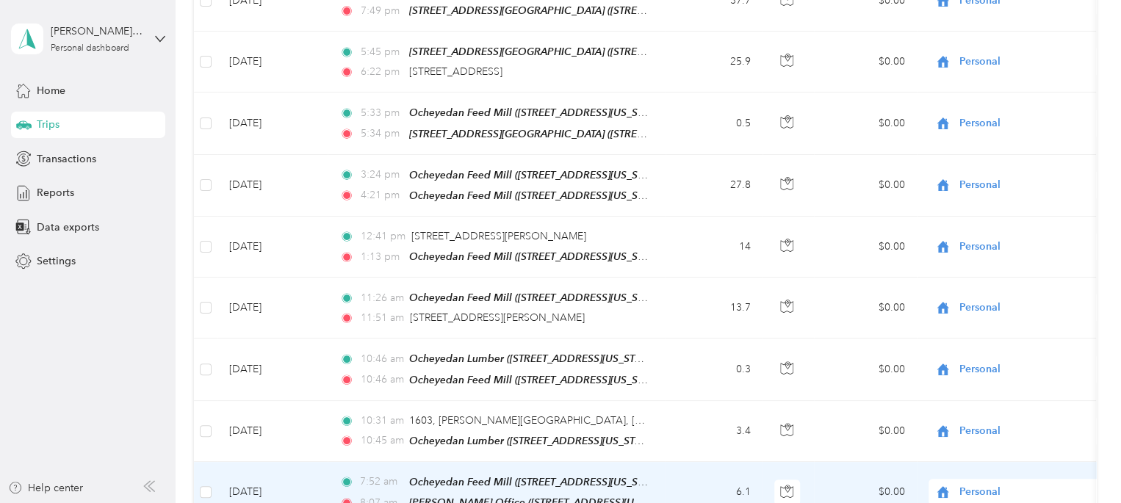
click at [1003, 425] on span "Cooperative Farmers Elevator (CFE)" at bounding box center [1051, 422] width 174 height 15
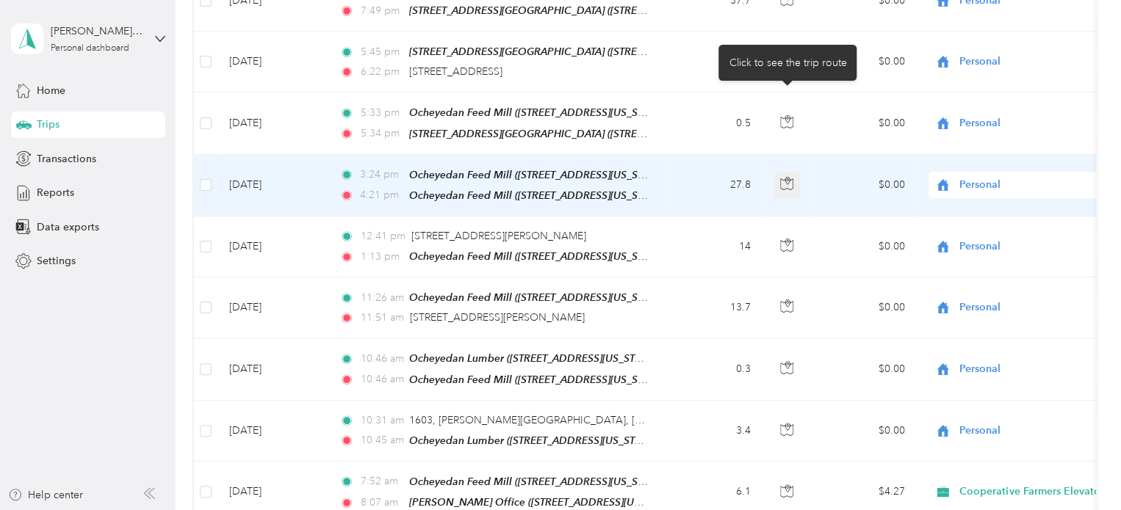
click at [778, 172] on button "button" at bounding box center [787, 185] width 26 height 26
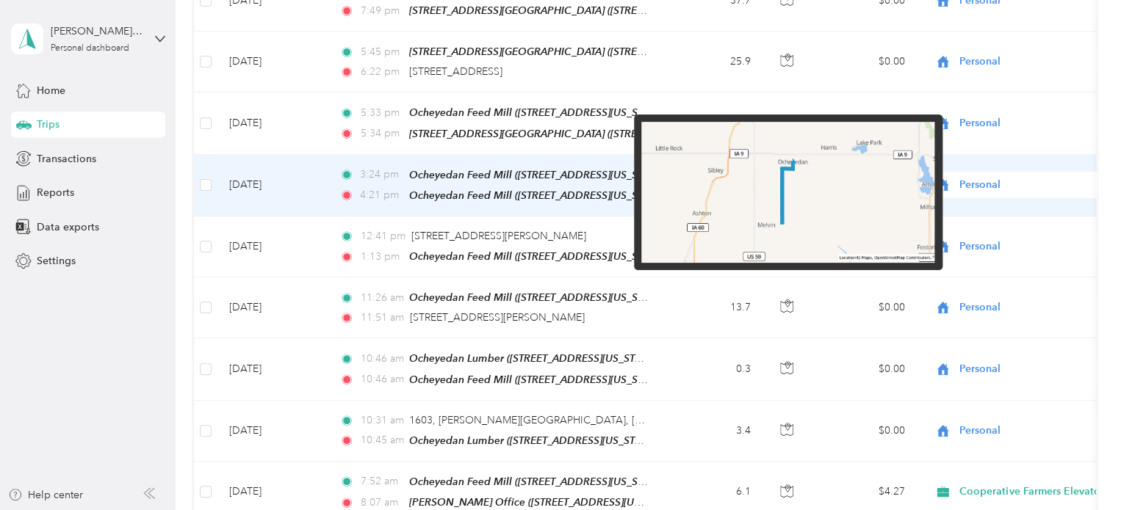
click at [791, 190] on img at bounding box center [787, 192] width 293 height 141
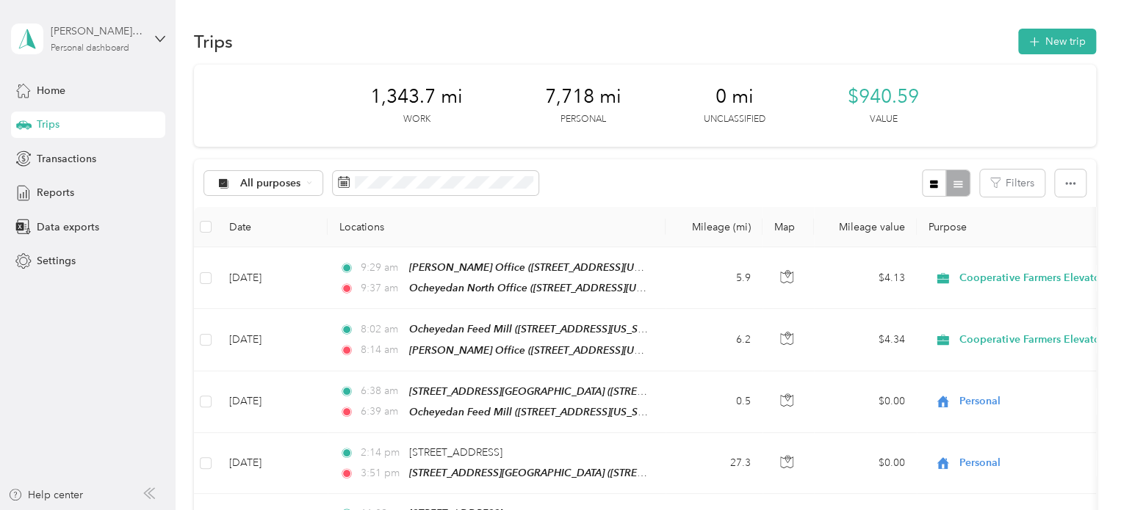
click at [131, 35] on div "Jordan Vander Streek" at bounding box center [97, 30] width 92 height 15
click at [95, 305] on aside "Jordan Vander Streek Personal dashboard Home Trips Transactions Reports Data ex…" at bounding box center [88, 255] width 176 height 510
click at [65, 189] on span "Reports" at bounding box center [55, 192] width 37 height 15
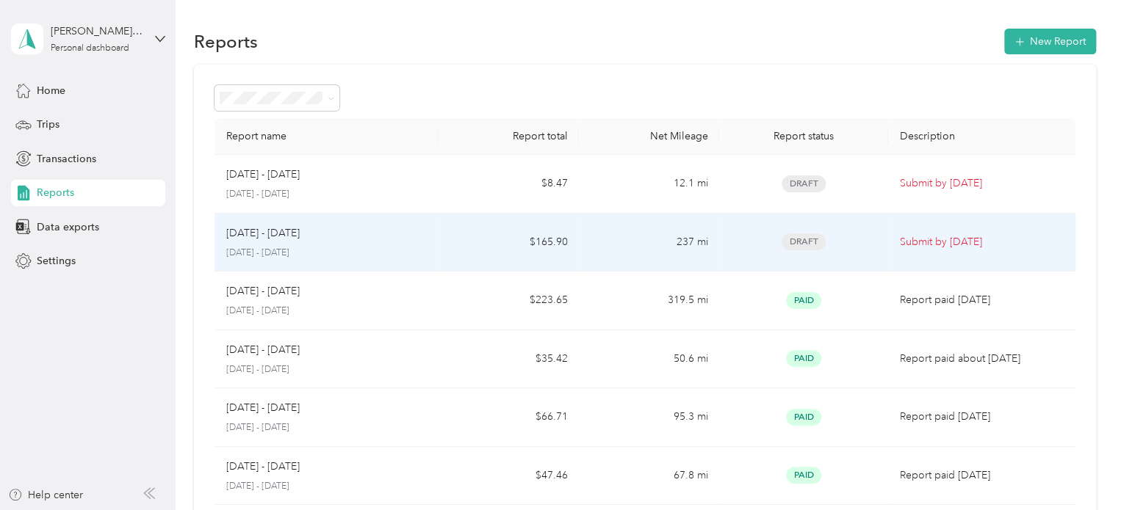
click at [939, 242] on p "Submit by Sep. 3, 2025" at bounding box center [982, 242] width 164 height 16
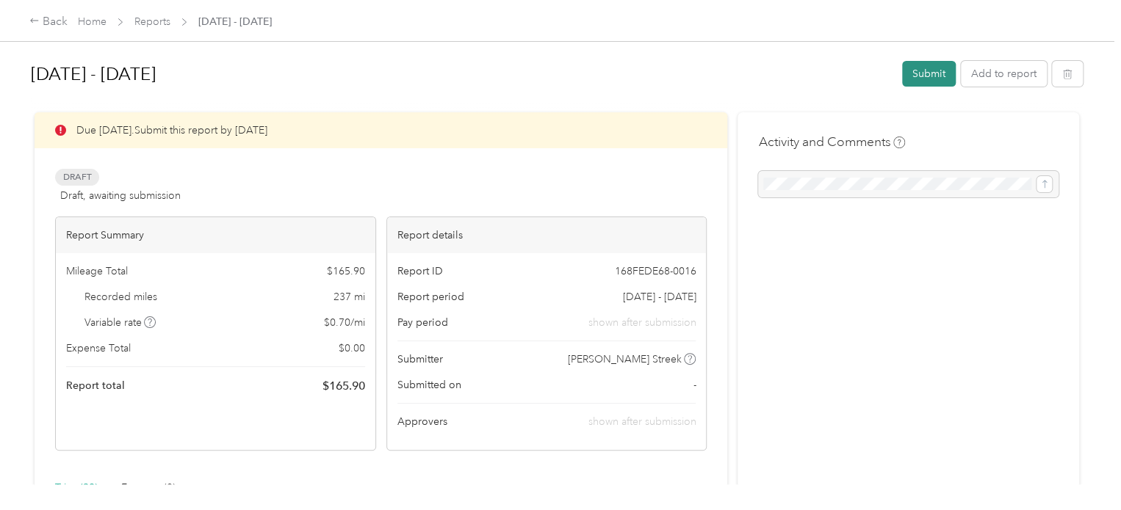
click at [922, 75] on button "Submit" at bounding box center [929, 74] width 54 height 26
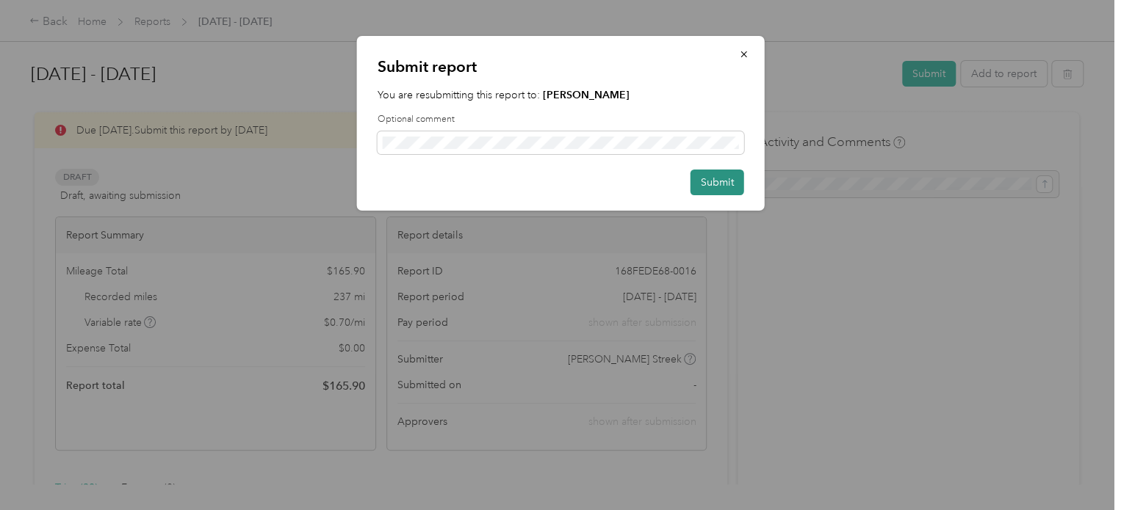
click at [708, 182] on button "Submit" at bounding box center [717, 183] width 54 height 26
